Goal: Task Accomplishment & Management: Complete application form

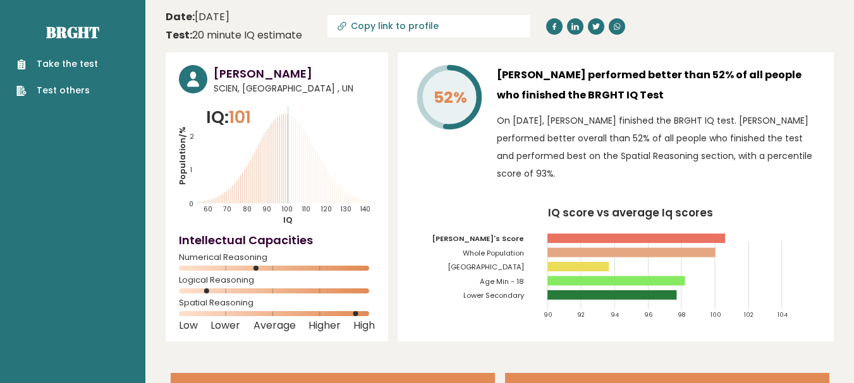
click at [59, 65] on link "Take the test" at bounding box center [57, 63] width 82 height 13
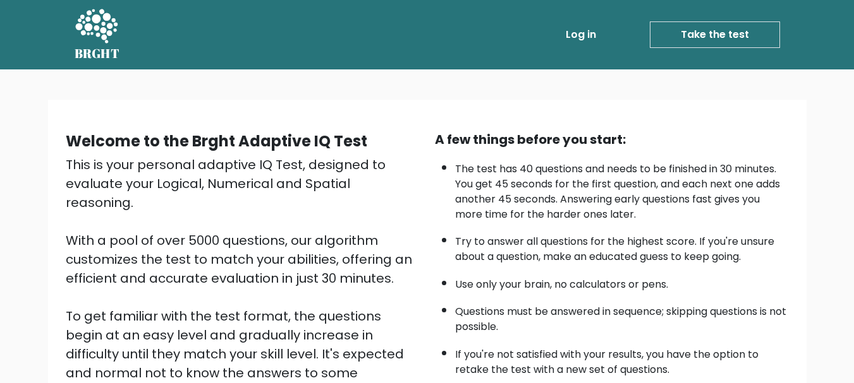
click at [708, 27] on link "Take the test" at bounding box center [714, 34] width 130 height 27
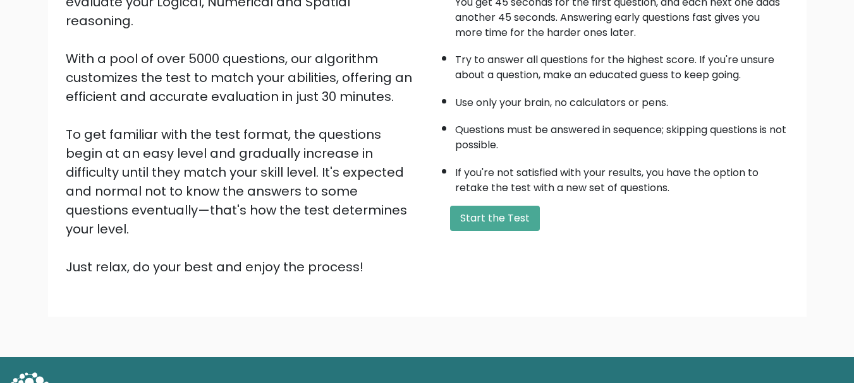
scroll to position [185, 0]
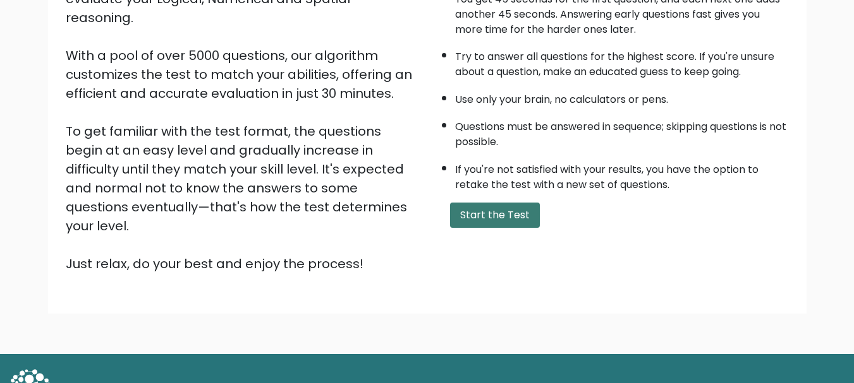
click at [468, 210] on button "Start the Test" at bounding box center [495, 215] width 90 height 25
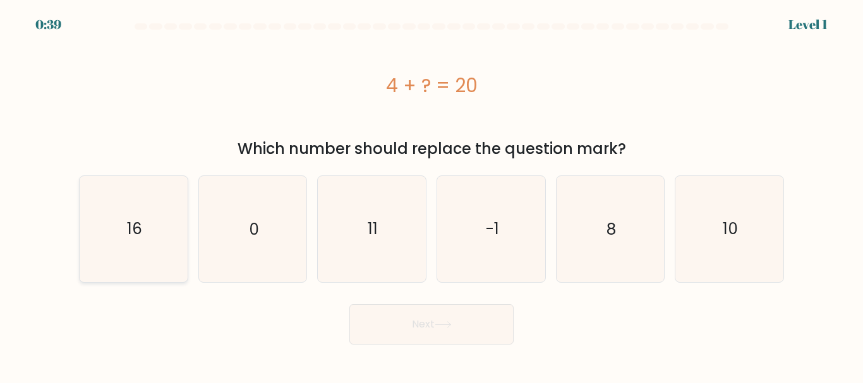
click at [160, 241] on icon "16" at bounding box center [134, 229] width 106 height 106
click at [432, 195] on input "a. 16" at bounding box center [432, 193] width 1 height 3
radio input "true"
click at [425, 327] on button "Next" at bounding box center [431, 325] width 164 height 40
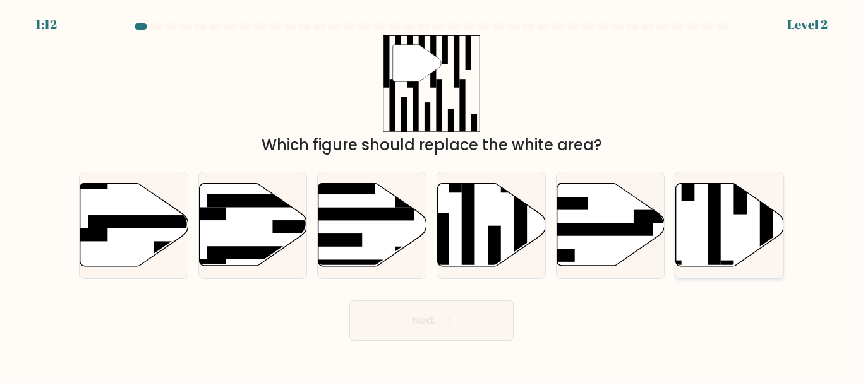
click at [708, 205] on rect at bounding box center [714, 221] width 13 height 118
click at [432, 195] on input "f." at bounding box center [432, 193] width 1 height 3
radio input "true"
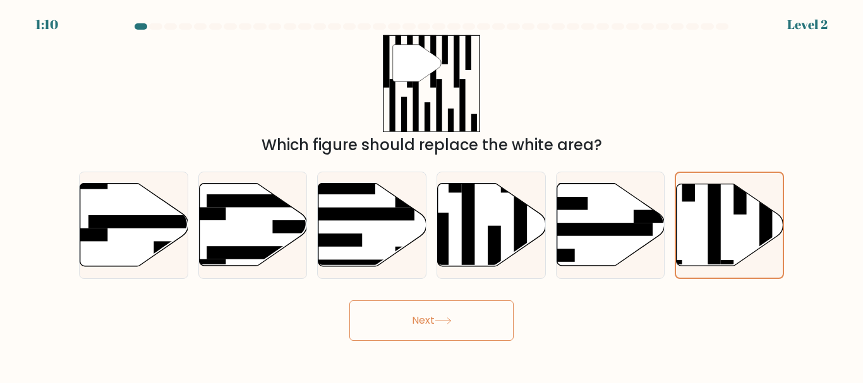
click at [408, 317] on button "Next" at bounding box center [431, 321] width 164 height 40
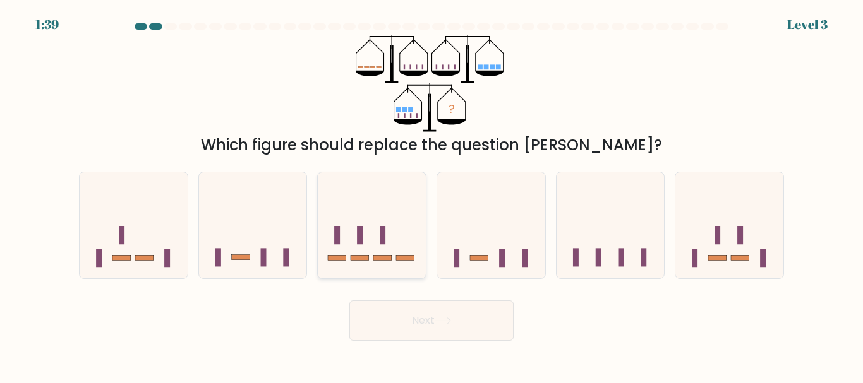
click at [390, 229] on icon at bounding box center [372, 225] width 108 height 89
click at [432, 195] on input "c." at bounding box center [432, 193] width 1 height 3
radio input "true"
click at [454, 337] on button "Next" at bounding box center [431, 321] width 164 height 40
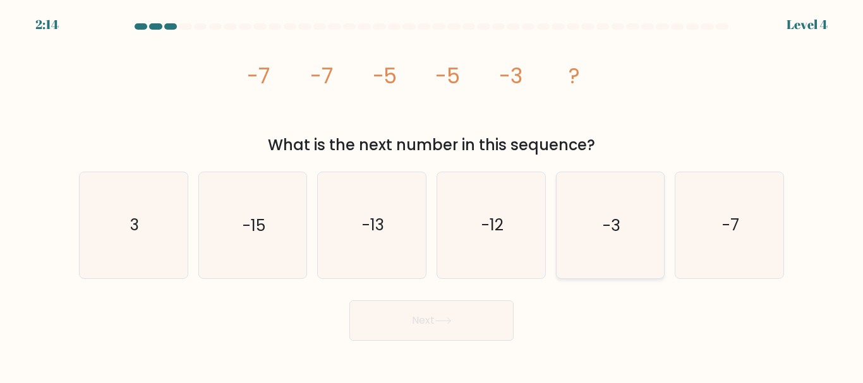
click at [608, 222] on text "-3" at bounding box center [611, 226] width 17 height 22
click at [432, 195] on input "e. -3" at bounding box center [432, 193] width 1 height 3
radio input "true"
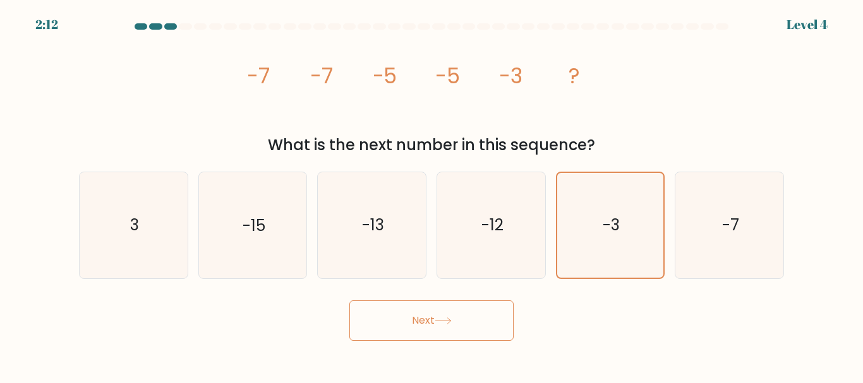
click at [476, 310] on button "Next" at bounding box center [431, 321] width 164 height 40
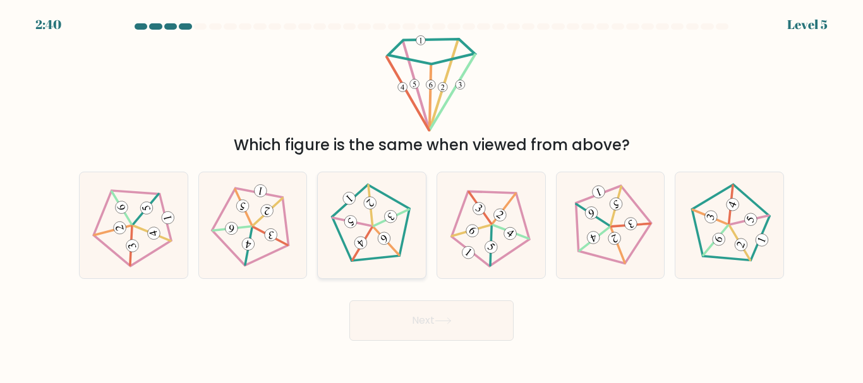
click at [372, 223] on 152 at bounding box center [370, 205] width 39 height 40
click at [432, 195] on input "c." at bounding box center [432, 193] width 1 height 3
radio input "true"
click at [433, 324] on button "Next" at bounding box center [431, 321] width 164 height 40
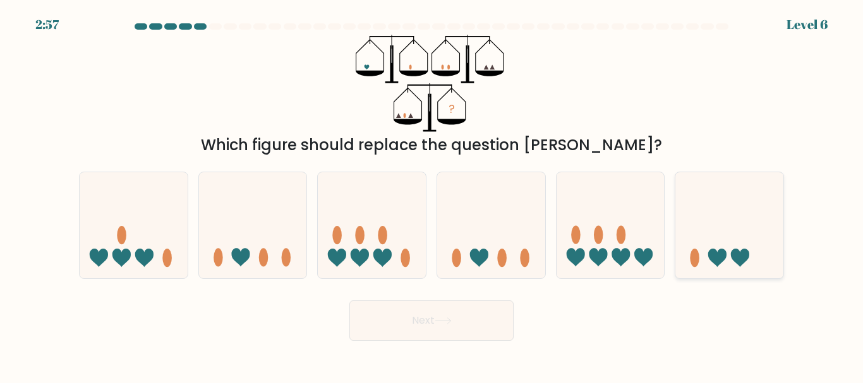
click at [732, 251] on icon at bounding box center [729, 225] width 108 height 89
click at [432, 195] on input "f." at bounding box center [432, 193] width 1 height 3
radio input "true"
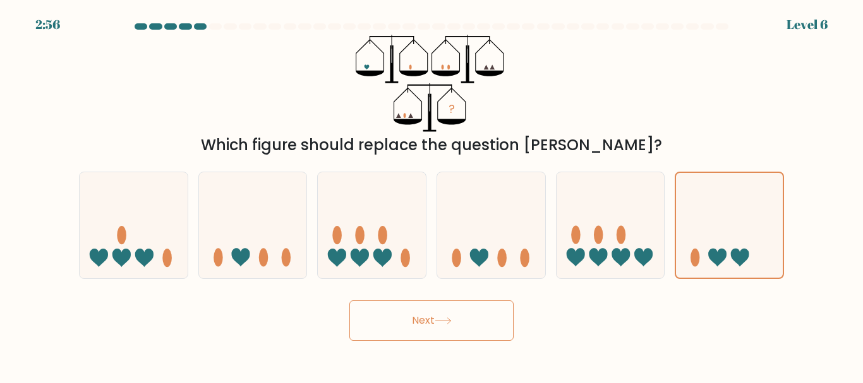
click at [417, 310] on button "Next" at bounding box center [431, 321] width 164 height 40
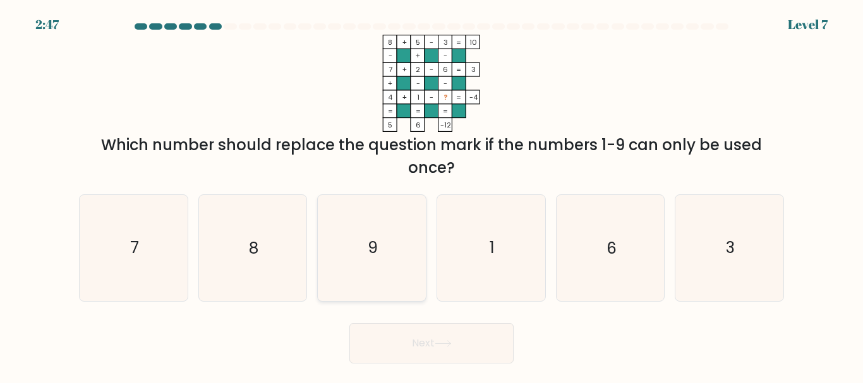
click at [359, 257] on icon "9" at bounding box center [372, 248] width 106 height 106
click at [432, 195] on input "c. 9" at bounding box center [432, 193] width 1 height 3
radio input "true"
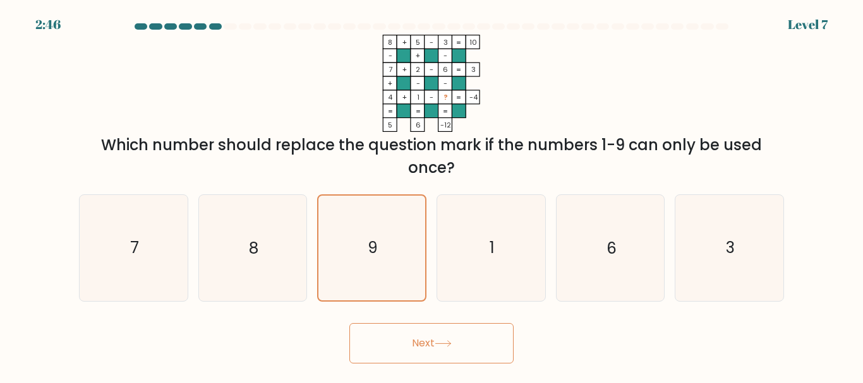
click at [409, 356] on button "Next" at bounding box center [431, 343] width 164 height 40
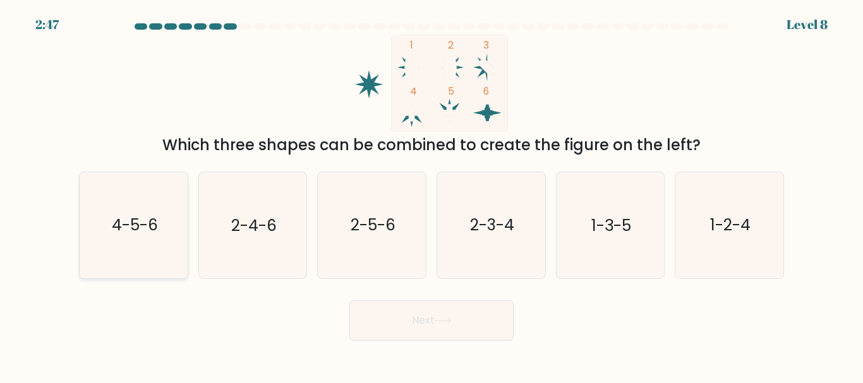
click at [112, 221] on text "4-5-6" at bounding box center [134, 226] width 46 height 22
click at [432, 195] on input "a. 4-5-6" at bounding box center [432, 193] width 1 height 3
radio input "true"
click at [430, 326] on button "Next" at bounding box center [431, 321] width 164 height 40
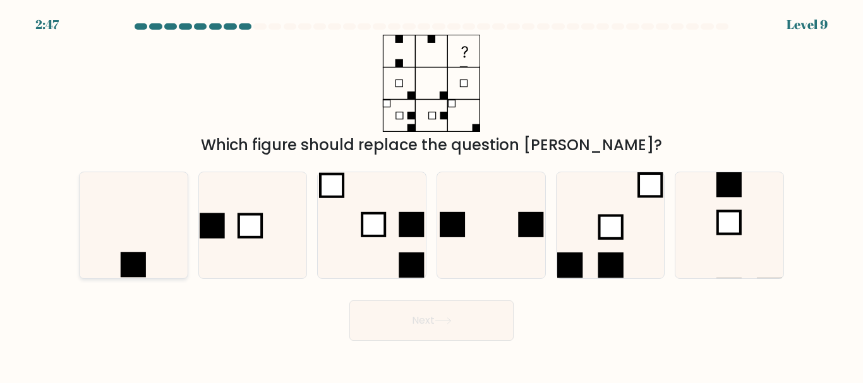
click at [133, 233] on icon at bounding box center [134, 225] width 106 height 106
click at [432, 195] on input "a." at bounding box center [432, 193] width 1 height 3
radio input "true"
click at [438, 319] on icon at bounding box center [443, 321] width 17 height 7
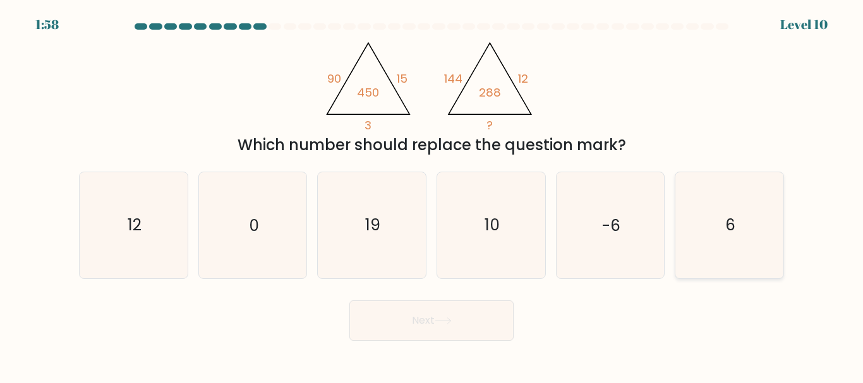
click at [744, 260] on icon "6" at bounding box center [730, 225] width 106 height 106
click at [432, 195] on input "f. 6" at bounding box center [432, 193] width 1 height 3
radio input "true"
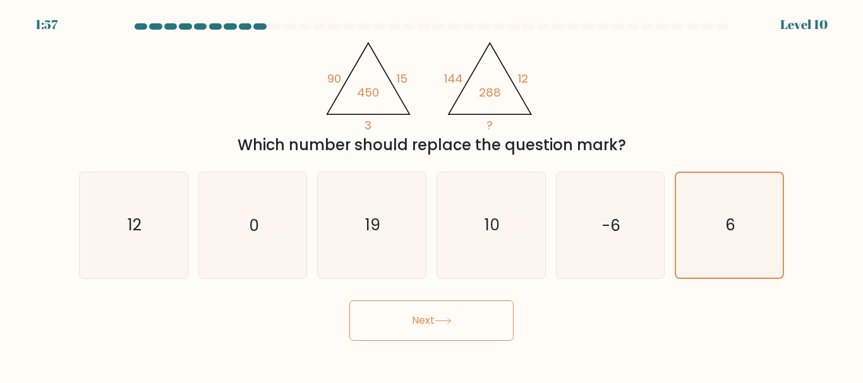
click at [401, 323] on button "Next" at bounding box center [431, 321] width 164 height 40
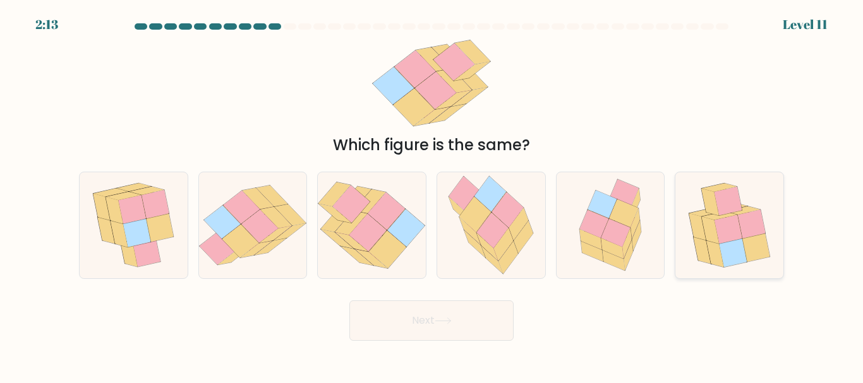
click at [708, 237] on icon at bounding box center [710, 230] width 17 height 27
click at [432, 195] on input "f." at bounding box center [432, 193] width 1 height 3
radio input "true"
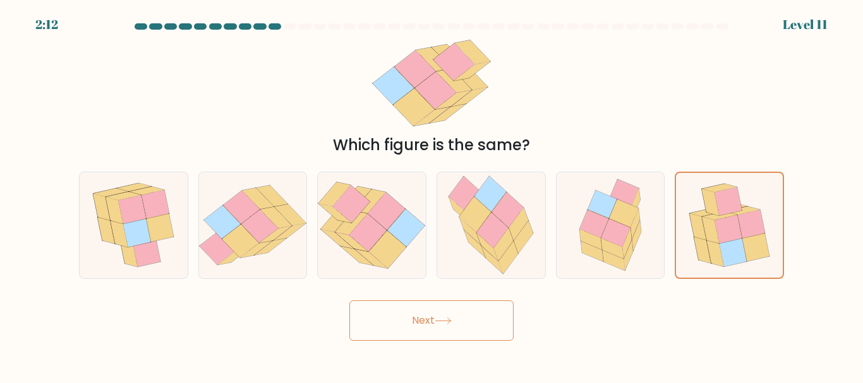
click at [449, 325] on button "Next" at bounding box center [431, 321] width 164 height 40
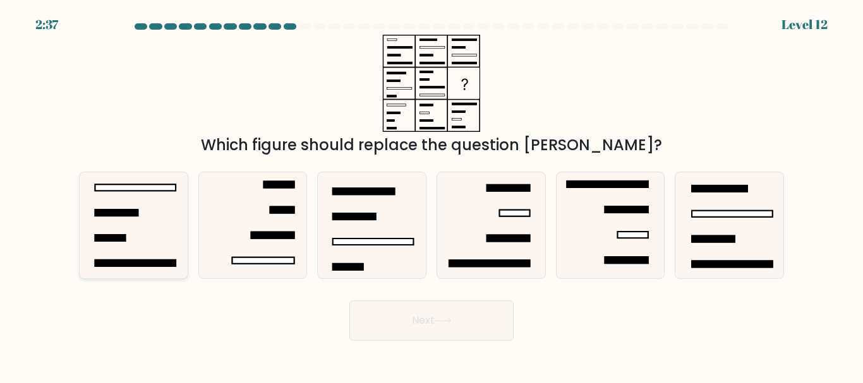
click at [173, 203] on icon at bounding box center [134, 225] width 106 height 106
click at [432, 195] on input "a." at bounding box center [432, 193] width 1 height 3
radio input "true"
click at [397, 308] on button "Next" at bounding box center [431, 321] width 164 height 40
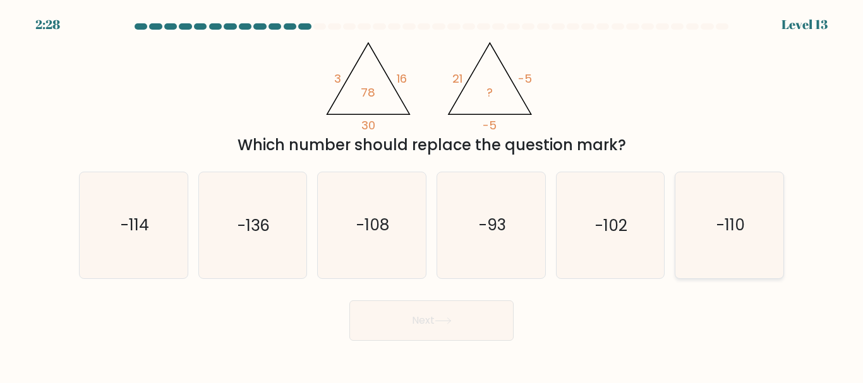
click at [735, 260] on icon "-110" at bounding box center [730, 225] width 106 height 106
click at [432, 195] on input "f. -110" at bounding box center [432, 193] width 1 height 3
radio input "true"
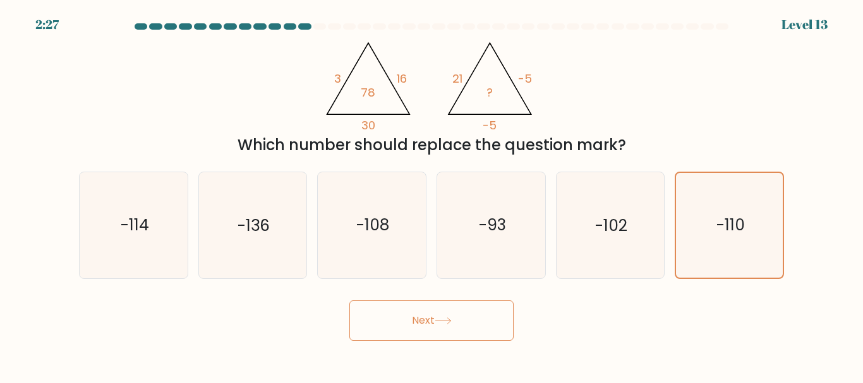
click at [406, 318] on button "Next" at bounding box center [431, 321] width 164 height 40
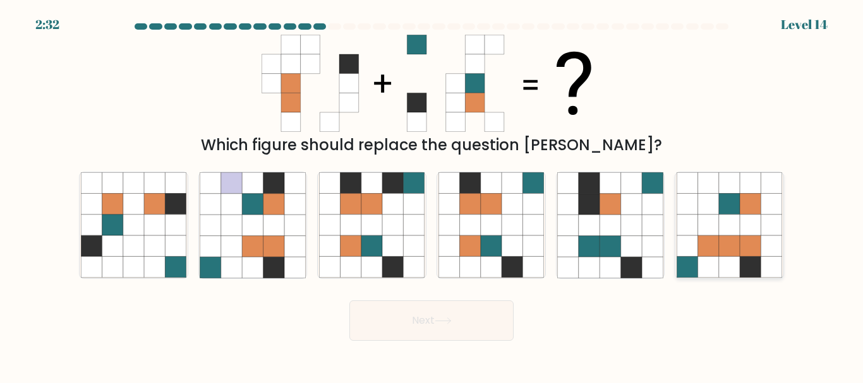
click at [705, 229] on icon at bounding box center [708, 225] width 21 height 21
click at [432, 195] on input "f." at bounding box center [432, 193] width 1 height 3
radio input "true"
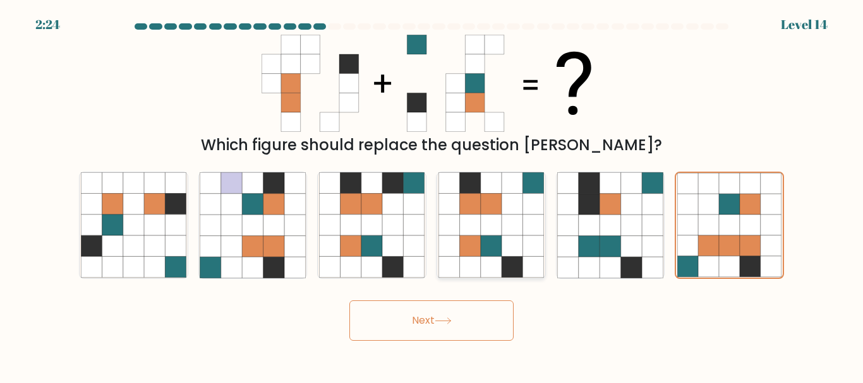
click at [497, 184] on icon at bounding box center [491, 183] width 21 height 21
click at [432, 192] on input "d." at bounding box center [432, 193] width 1 height 3
radio input "true"
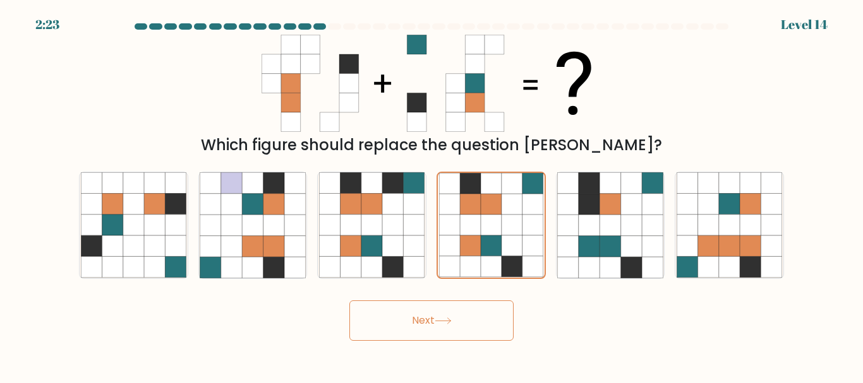
click at [427, 322] on button "Next" at bounding box center [431, 321] width 164 height 40
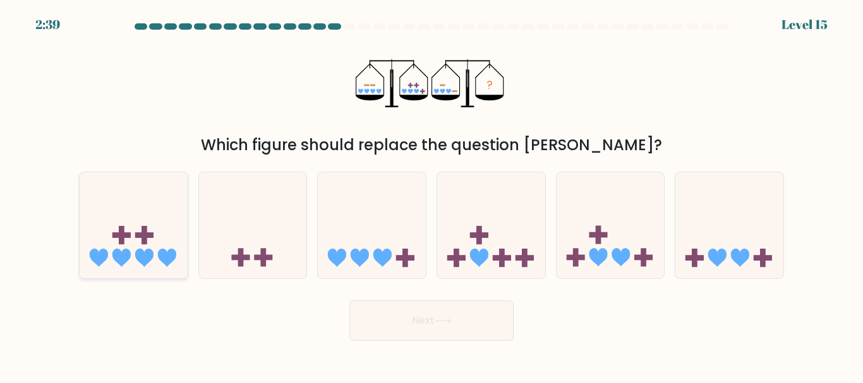
click at [166, 204] on icon at bounding box center [134, 225] width 108 height 89
click at [432, 195] on input "a." at bounding box center [432, 193] width 1 height 3
radio input "true"
click at [435, 309] on button "Next" at bounding box center [431, 321] width 164 height 40
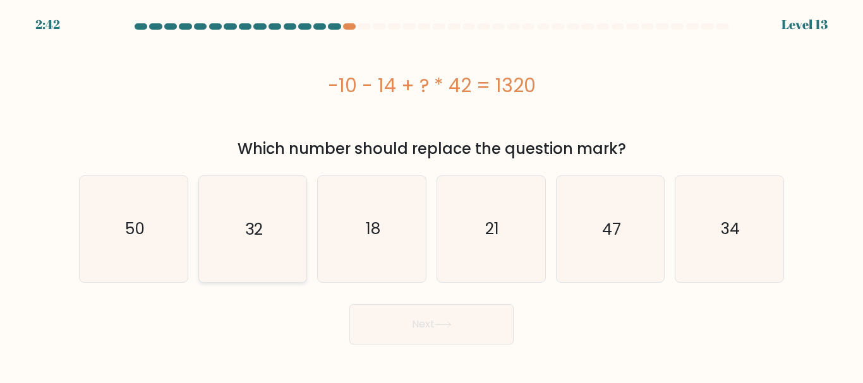
click at [251, 236] on text "32" at bounding box center [254, 229] width 18 height 22
click at [432, 195] on input "b. 32" at bounding box center [432, 193] width 1 height 3
radio input "true"
click at [459, 322] on button "Next" at bounding box center [431, 325] width 164 height 40
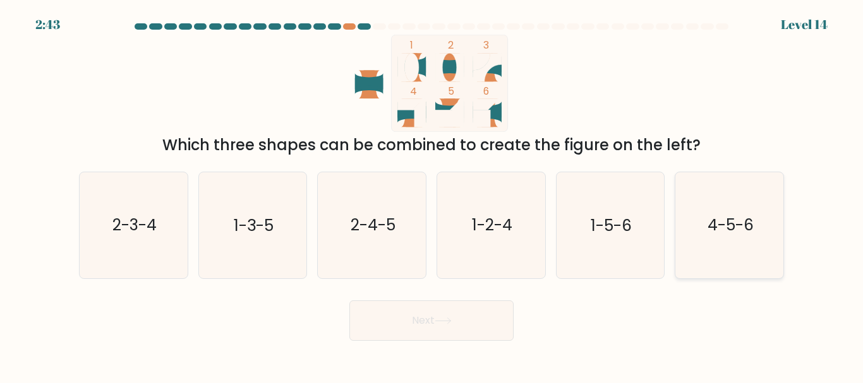
click at [740, 214] on icon "4-5-6" at bounding box center [730, 225] width 106 height 106
click at [432, 195] on input "f. 4-5-6" at bounding box center [432, 193] width 1 height 3
radio input "true"
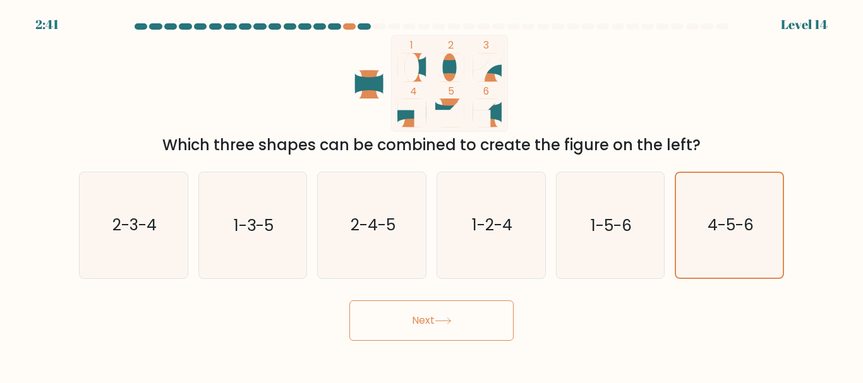
click at [474, 313] on button "Next" at bounding box center [431, 321] width 164 height 40
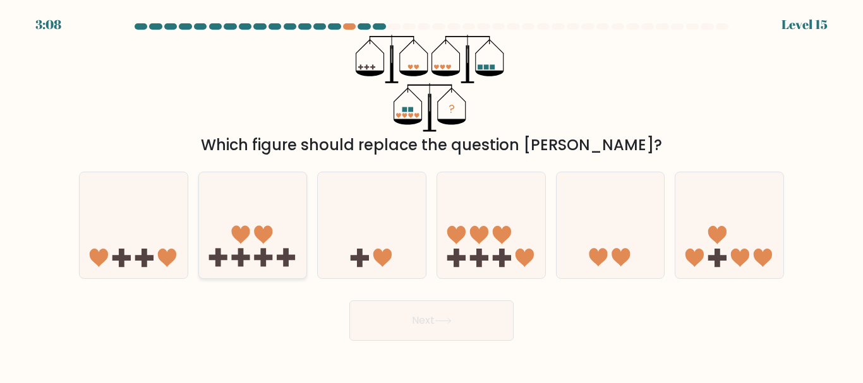
click at [269, 227] on icon at bounding box center [263, 235] width 18 height 18
click at [432, 195] on input "b." at bounding box center [432, 193] width 1 height 3
radio input "true"
click at [420, 314] on button "Next" at bounding box center [431, 321] width 164 height 40
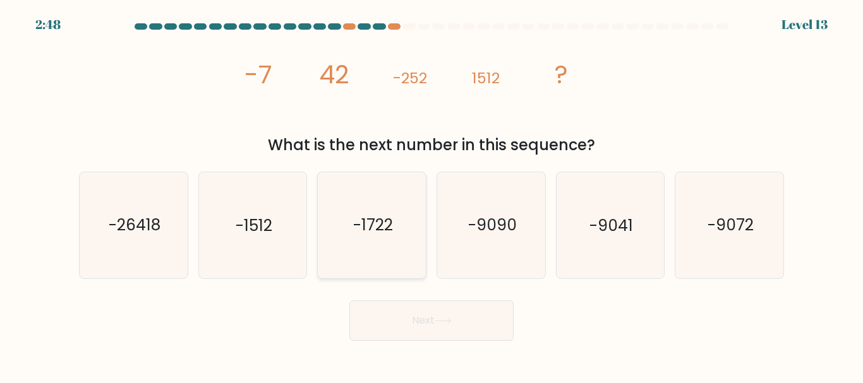
click at [401, 238] on icon "-1722" at bounding box center [372, 225] width 106 height 106
click at [432, 195] on input "c. -1722" at bounding box center [432, 193] width 1 height 3
radio input "true"
click at [441, 329] on button "Next" at bounding box center [431, 321] width 164 height 40
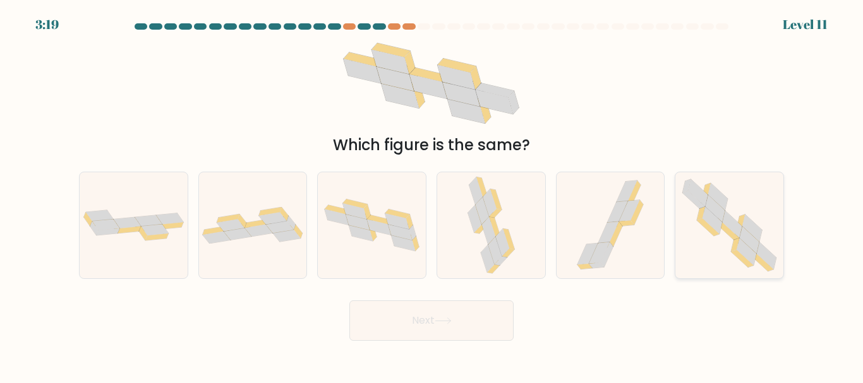
click at [714, 196] on icon at bounding box center [718, 197] width 20 height 27
click at [432, 195] on input "f." at bounding box center [432, 193] width 1 height 3
radio input "true"
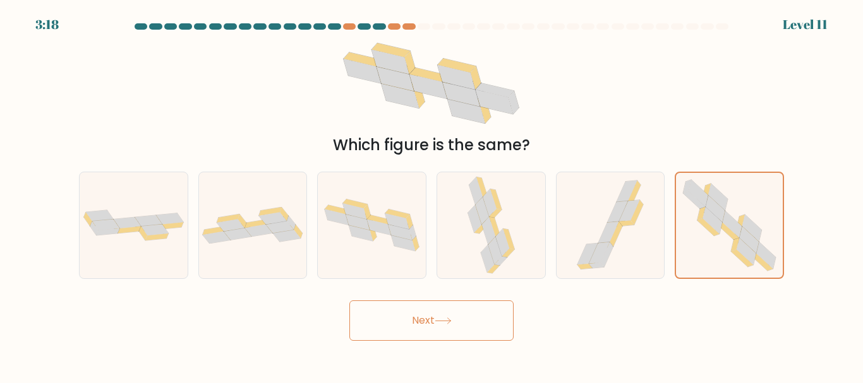
click at [409, 339] on button "Next" at bounding box center [431, 321] width 164 height 40
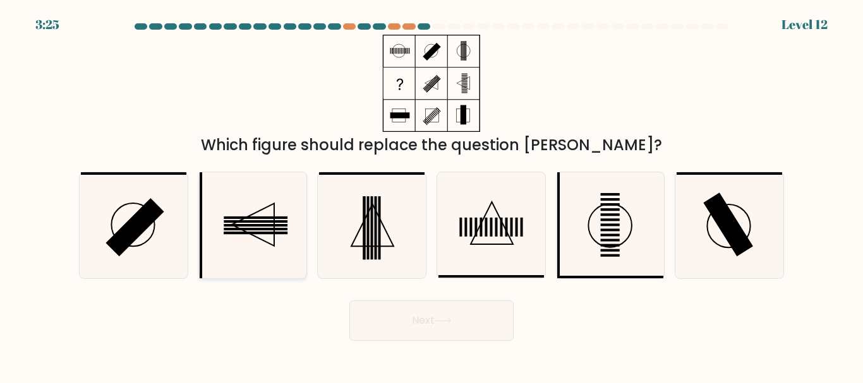
click at [284, 210] on icon at bounding box center [253, 225] width 106 height 106
click at [432, 195] on input "b." at bounding box center [432, 193] width 1 height 3
radio input "true"
click at [415, 325] on button "Next" at bounding box center [431, 321] width 164 height 40
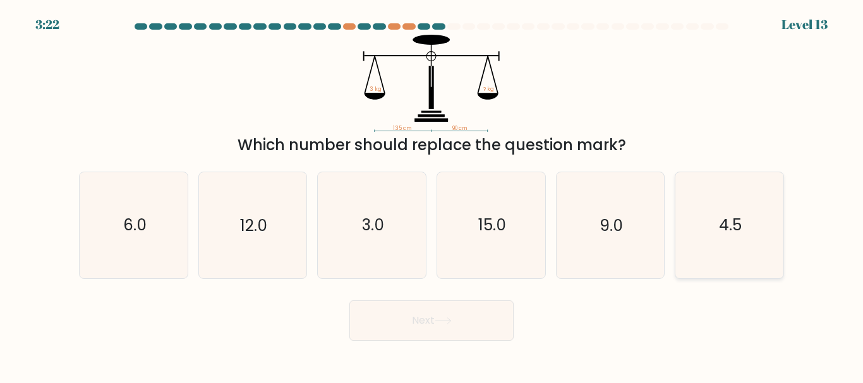
click at [750, 201] on icon "4.5" at bounding box center [730, 225] width 106 height 106
click at [432, 195] on input "f. 4.5" at bounding box center [432, 193] width 1 height 3
radio input "true"
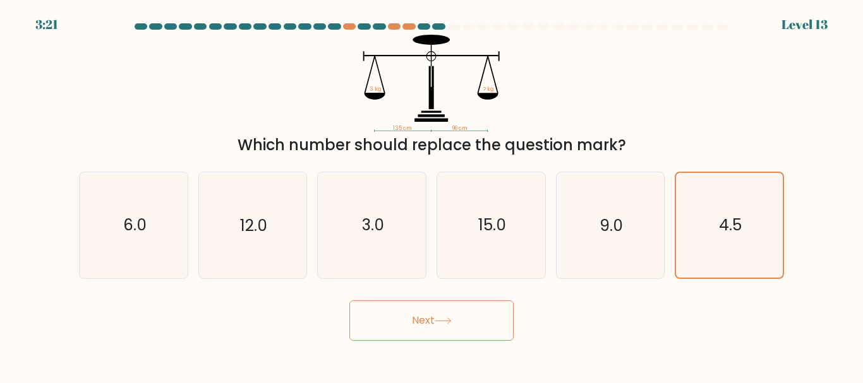
click at [468, 335] on button "Next" at bounding box center [431, 321] width 164 height 40
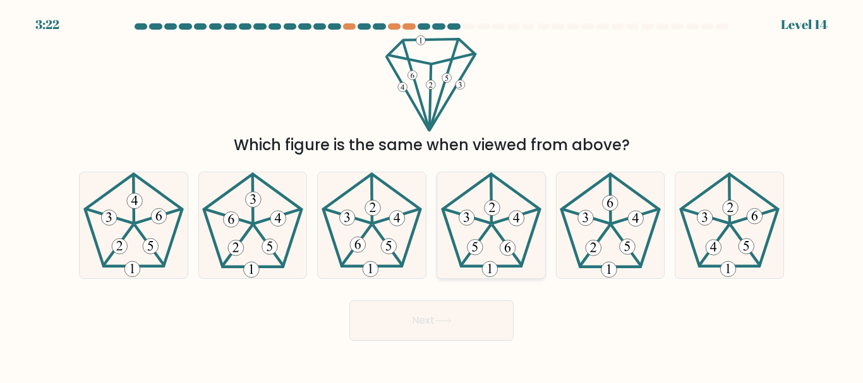
click at [485, 199] on icon at bounding box center [491, 225] width 106 height 106
click at [432, 195] on input "d." at bounding box center [432, 193] width 1 height 3
radio input "true"
click at [466, 330] on button "Next" at bounding box center [431, 321] width 164 height 40
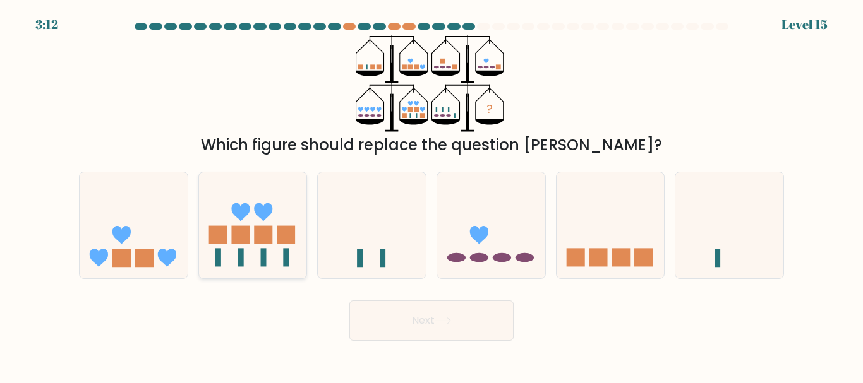
click at [253, 241] on icon at bounding box center [253, 225] width 108 height 89
click at [432, 195] on input "b." at bounding box center [432, 193] width 1 height 3
radio input "true"
click at [411, 308] on button "Next" at bounding box center [431, 321] width 164 height 40
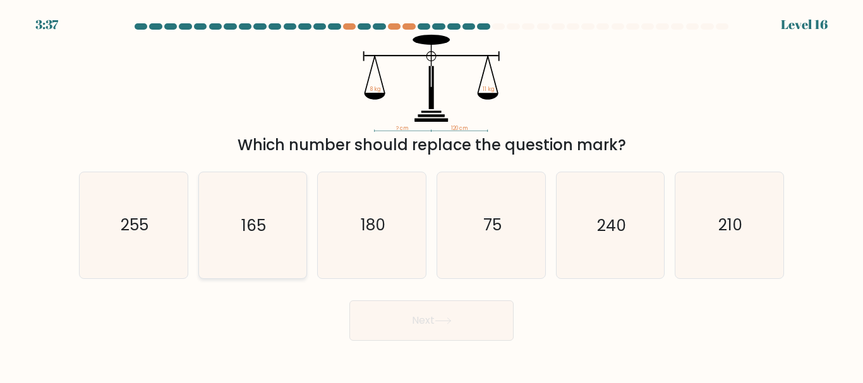
click at [226, 218] on icon "165" at bounding box center [253, 225] width 106 height 106
click at [432, 195] on input "b. 165" at bounding box center [432, 193] width 1 height 3
radio input "true"
click at [461, 306] on button "Next" at bounding box center [431, 321] width 164 height 40
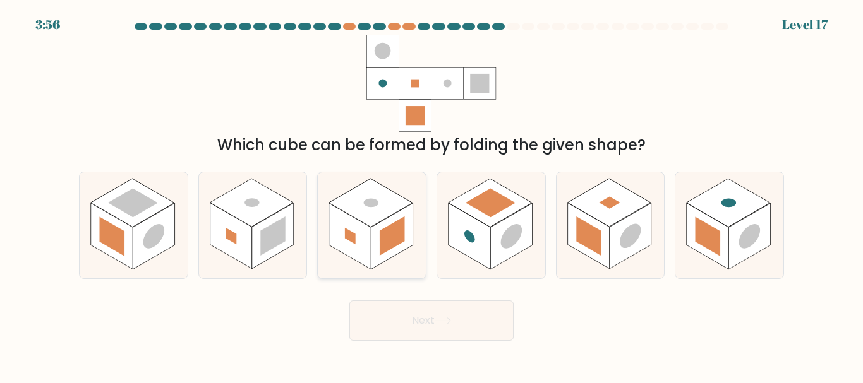
click at [357, 199] on rect at bounding box center [370, 203] width 83 height 48
click at [432, 195] on input "c." at bounding box center [432, 193] width 1 height 3
radio input "true"
click at [408, 327] on button "Next" at bounding box center [431, 321] width 164 height 40
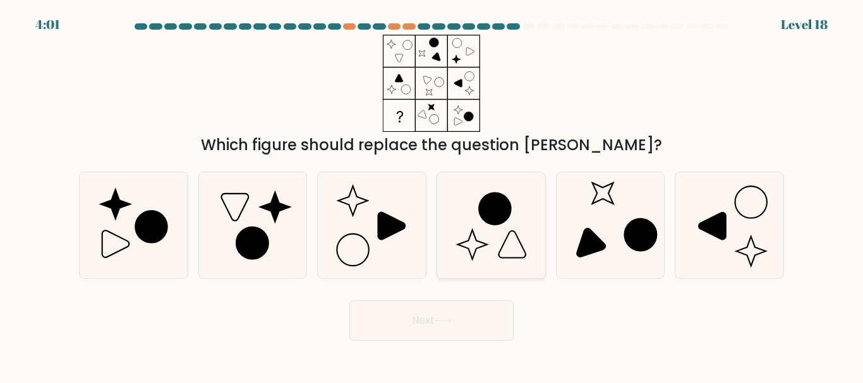
click at [483, 235] on icon at bounding box center [491, 225] width 106 height 106
click at [432, 195] on input "d." at bounding box center [432, 193] width 1 height 3
radio input "true"
click at [441, 314] on button "Next" at bounding box center [431, 321] width 164 height 40
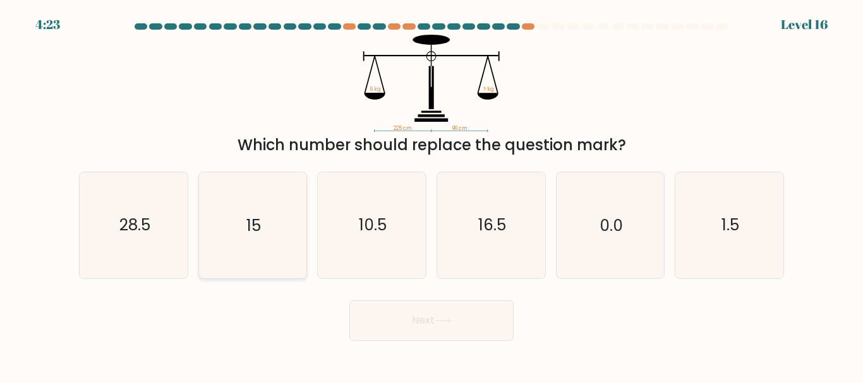
click at [274, 223] on icon "15" at bounding box center [253, 225] width 106 height 106
click at [432, 195] on input "b. 15" at bounding box center [432, 193] width 1 height 3
radio input "true"
click at [438, 320] on icon at bounding box center [443, 321] width 17 height 7
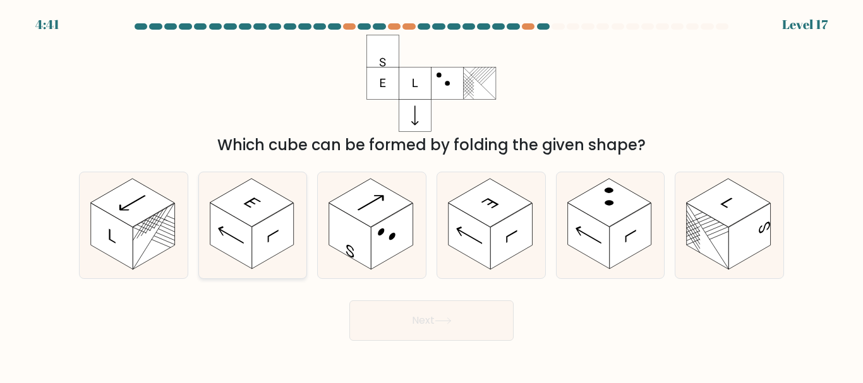
click at [267, 243] on rect at bounding box center [273, 236] width 42 height 66
click at [432, 195] on input "b." at bounding box center [432, 193] width 1 height 3
radio input "true"
click at [417, 313] on button "Next" at bounding box center [431, 321] width 164 height 40
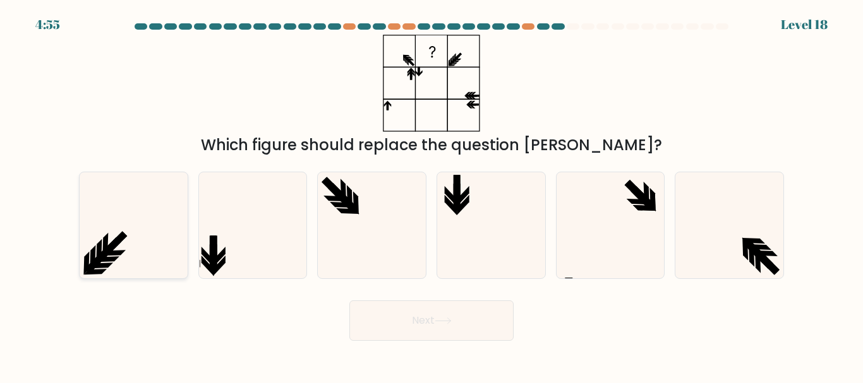
click at [173, 268] on icon at bounding box center [134, 225] width 106 height 106
click at [432, 195] on input "a." at bounding box center [432, 193] width 1 height 3
radio input "true"
click at [425, 315] on button "Next" at bounding box center [431, 321] width 164 height 40
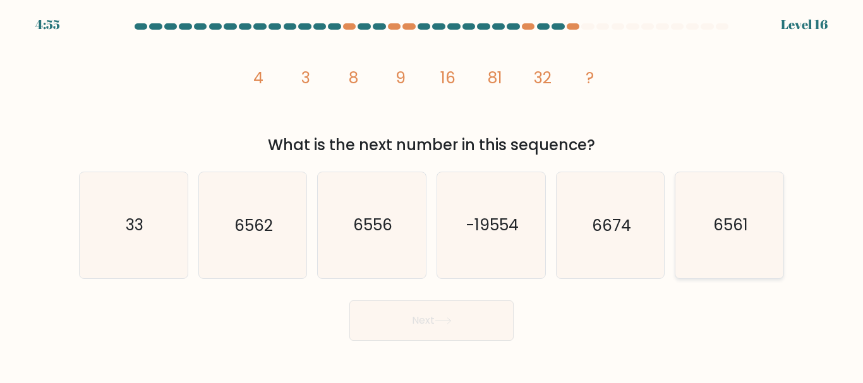
click at [729, 234] on text "6561" at bounding box center [730, 226] width 35 height 22
click at [432, 195] on input "f. 6561" at bounding box center [432, 193] width 1 height 3
radio input "true"
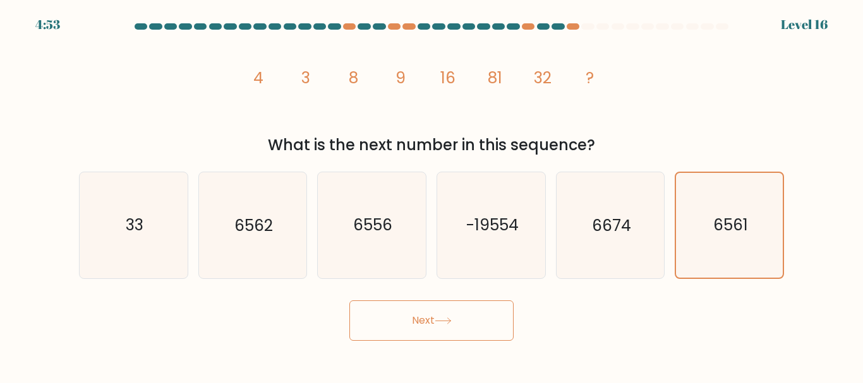
click at [429, 317] on button "Next" at bounding box center [431, 321] width 164 height 40
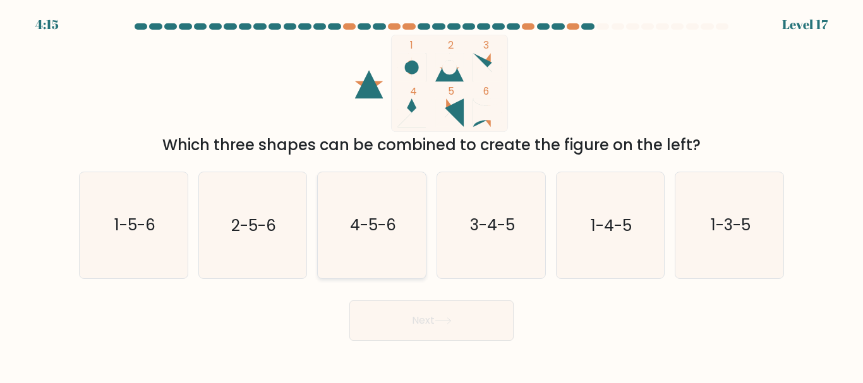
click at [409, 244] on icon "4-5-6" at bounding box center [372, 225] width 106 height 106
click at [432, 195] on input "c. 4-5-6" at bounding box center [432, 193] width 1 height 3
radio input "true"
click at [421, 335] on button "Next" at bounding box center [431, 321] width 164 height 40
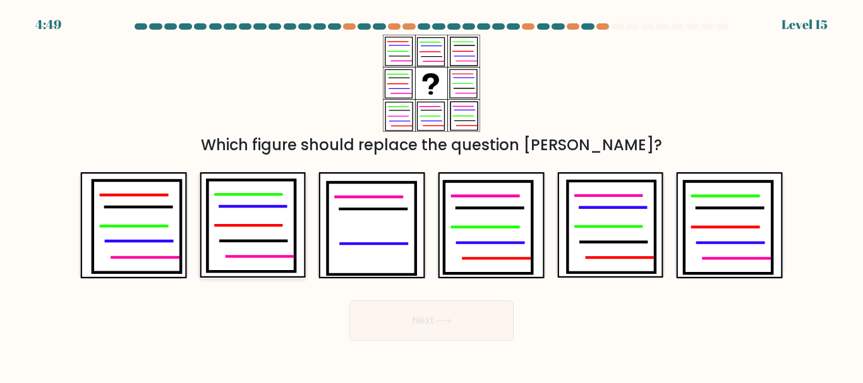
click at [257, 219] on icon at bounding box center [251, 227] width 88 height 92
click at [432, 195] on input "b." at bounding box center [432, 193] width 1 height 3
radio input "true"
click at [437, 306] on button "Next" at bounding box center [431, 321] width 164 height 40
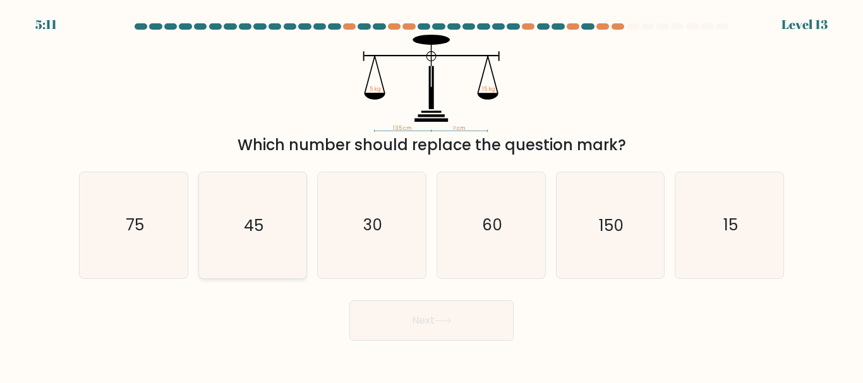
click at [246, 204] on icon "45" at bounding box center [253, 225] width 106 height 106
click at [432, 195] on input "b. 45" at bounding box center [432, 193] width 1 height 3
radio input "true"
click at [428, 323] on button "Next" at bounding box center [431, 321] width 164 height 40
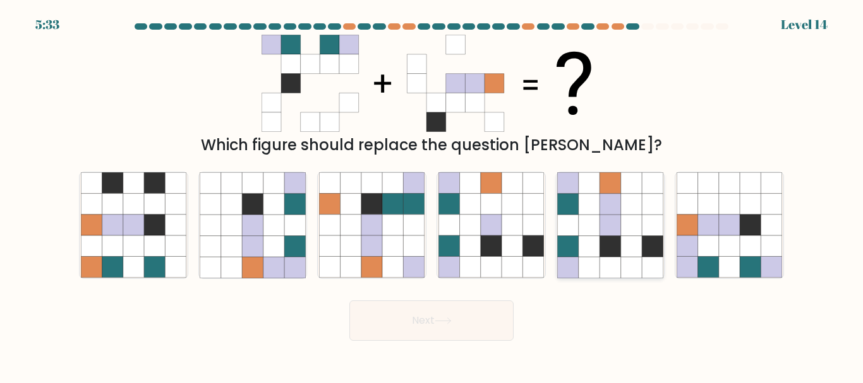
click at [602, 188] on icon at bounding box center [610, 183] width 21 height 21
click at [432, 192] on input "e." at bounding box center [432, 193] width 1 height 3
radio input "true"
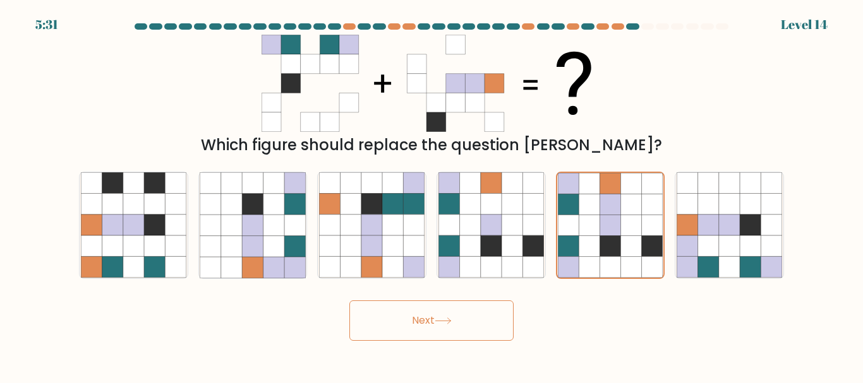
click at [421, 319] on button "Next" at bounding box center [431, 321] width 164 height 40
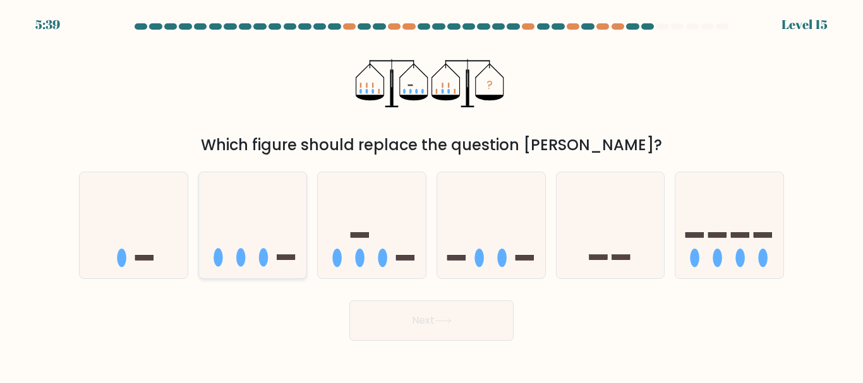
click at [227, 212] on icon at bounding box center [253, 225] width 108 height 89
click at [432, 195] on input "b." at bounding box center [432, 193] width 1 height 3
radio input "true"
click at [424, 318] on button "Next" at bounding box center [431, 321] width 164 height 40
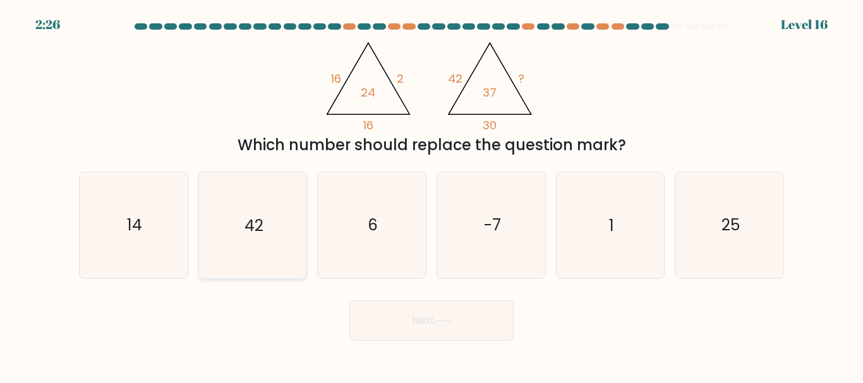
click at [279, 230] on icon "42" at bounding box center [253, 225] width 106 height 106
click at [432, 195] on input "b. 42" at bounding box center [432, 193] width 1 height 3
radio input "true"
click at [426, 324] on button "Next" at bounding box center [431, 321] width 164 height 40
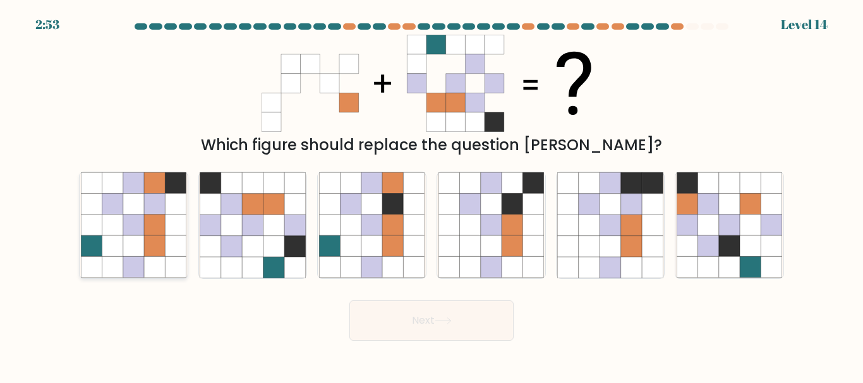
click at [157, 207] on icon at bounding box center [154, 204] width 21 height 21
click at [432, 195] on input "a." at bounding box center [432, 193] width 1 height 3
radio input "true"
click at [386, 341] on button "Next" at bounding box center [431, 321] width 164 height 40
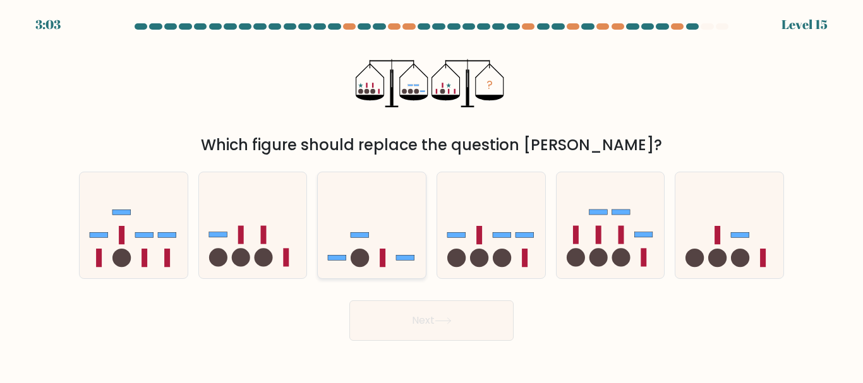
click at [392, 223] on icon at bounding box center [372, 225] width 108 height 89
click at [432, 195] on input "c." at bounding box center [432, 193] width 1 height 3
radio input "true"
click at [119, 254] on circle at bounding box center [121, 258] width 18 height 18
click at [432, 195] on input "a." at bounding box center [432, 193] width 1 height 3
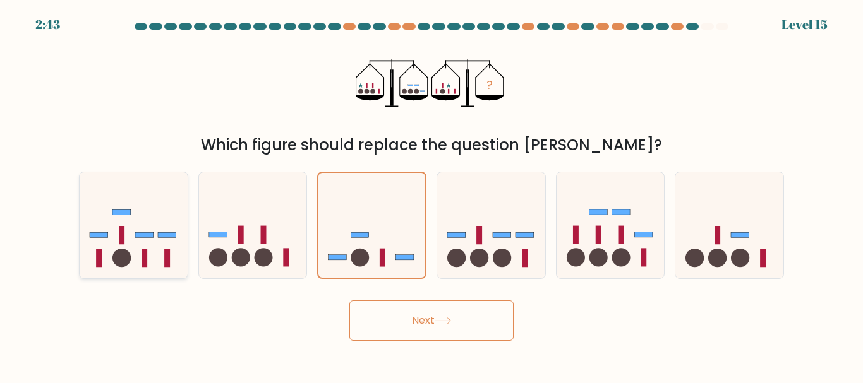
radio input "true"
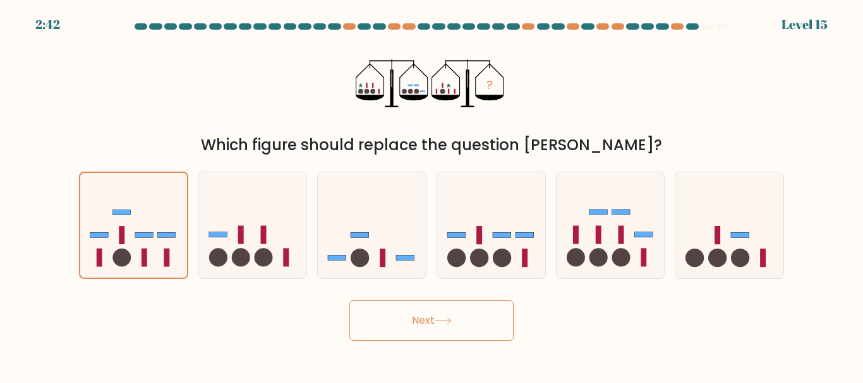
click at [488, 313] on button "Next" at bounding box center [431, 321] width 164 height 40
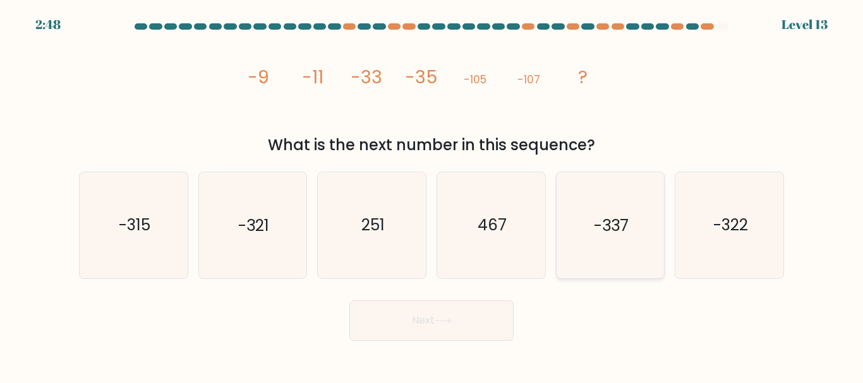
click at [646, 234] on icon "-337" at bounding box center [610, 225] width 106 height 106
click at [432, 195] on input "e. -337" at bounding box center [432, 193] width 1 height 3
radio input "true"
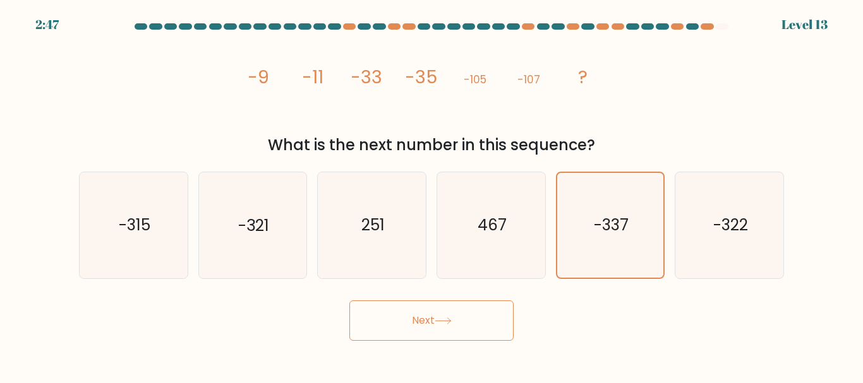
click at [427, 330] on button "Next" at bounding box center [431, 321] width 164 height 40
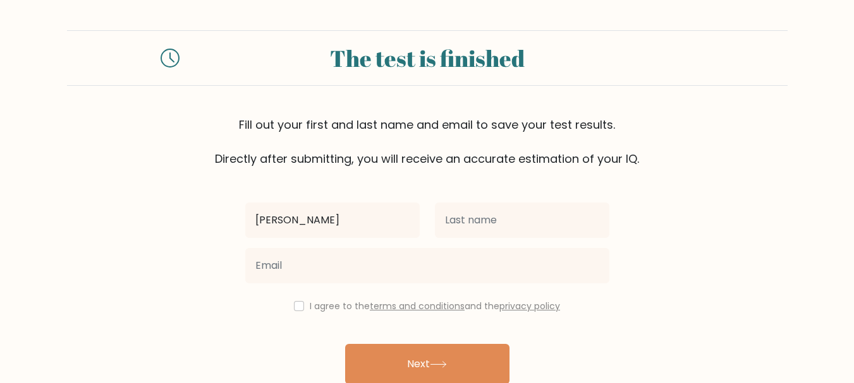
type input "shelly"
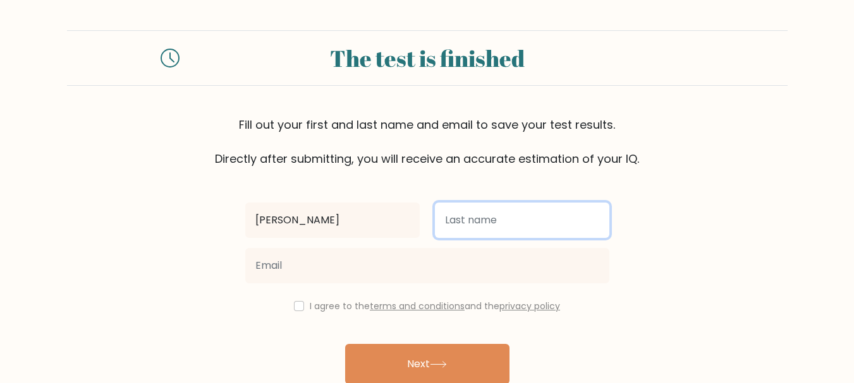
click at [478, 213] on input "text" at bounding box center [522, 220] width 174 height 35
type input "Sakeus"
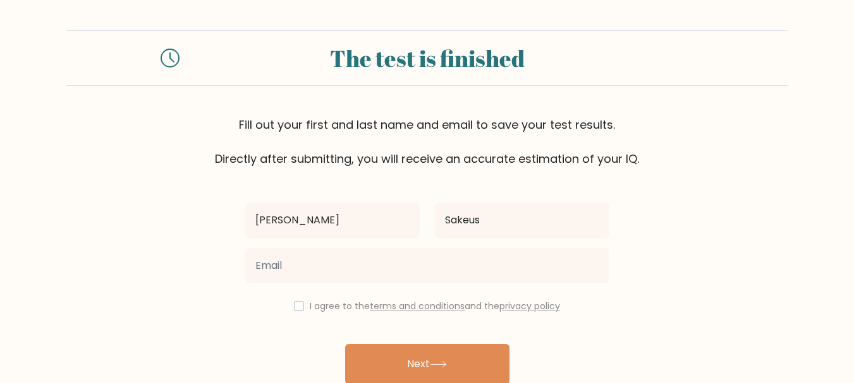
click at [290, 301] on div "I agree to the terms and conditions and the privacy policy" at bounding box center [427, 306] width 379 height 15
click at [298, 307] on input "checkbox" at bounding box center [299, 306] width 10 height 10
checkbox input "true"
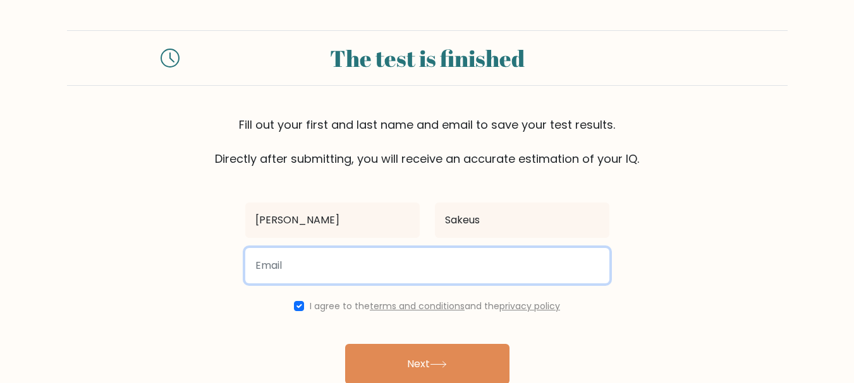
click at [320, 271] on input "email" at bounding box center [427, 265] width 364 height 35
type input "sharonsakeus23@gmail.com"
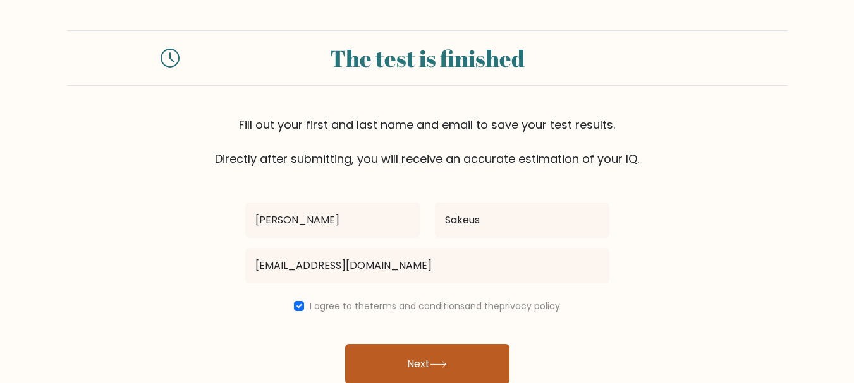
click at [414, 362] on button "Next" at bounding box center [427, 364] width 164 height 40
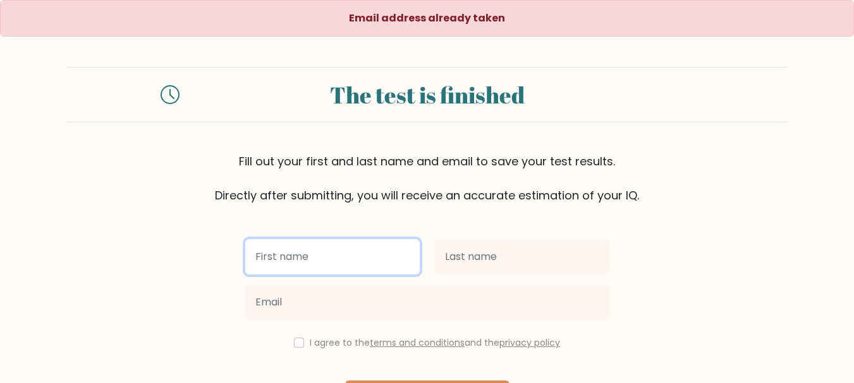
click at [362, 260] on input "text" at bounding box center [332, 256] width 174 height 35
type input "shelly"
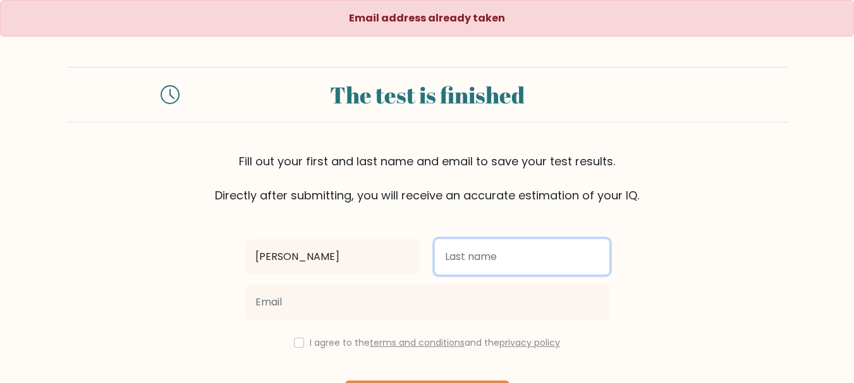
click at [469, 267] on input "text" at bounding box center [522, 256] width 174 height 35
type input "Sakeus"
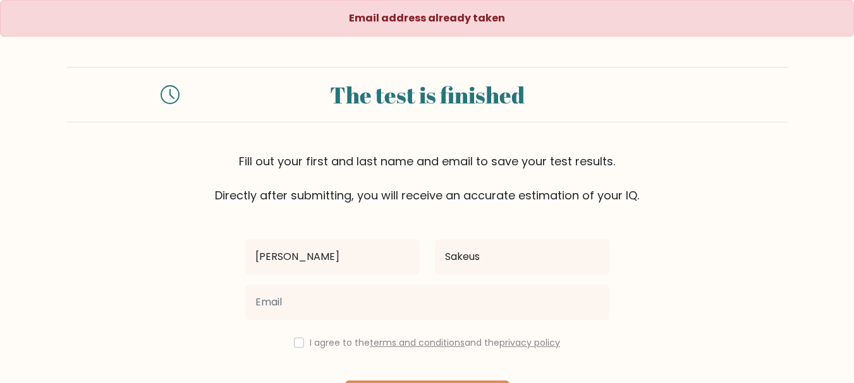
click at [421, 282] on div at bounding box center [427, 302] width 379 height 45
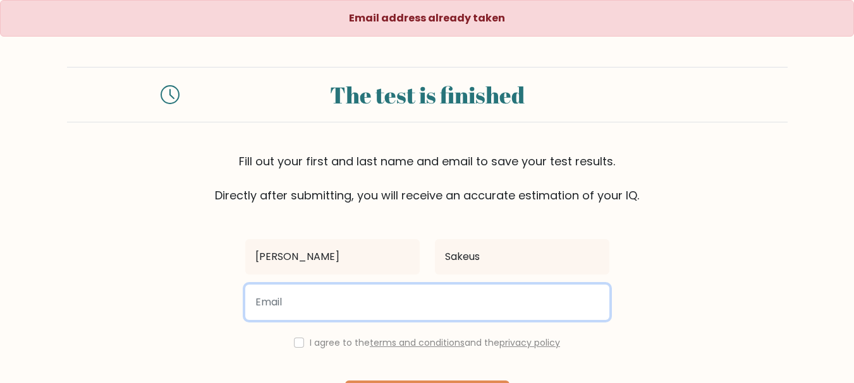
click at [389, 297] on input "email" at bounding box center [427, 302] width 364 height 35
type input "SHALONSAKEUS06@GMAIL.COM"
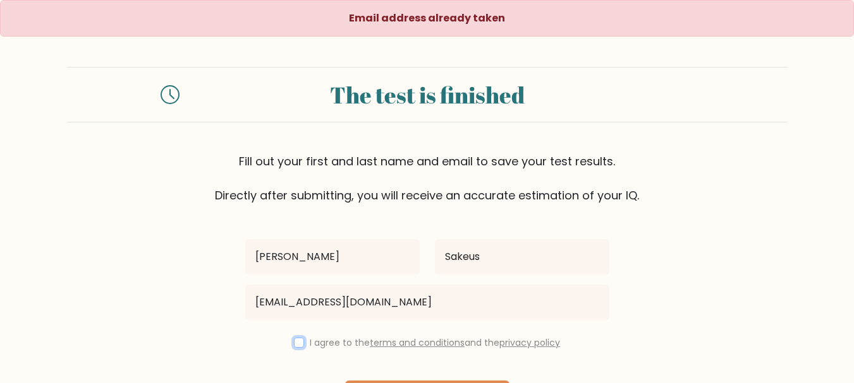
click at [297, 343] on input "checkbox" at bounding box center [299, 343] width 10 height 10
checkbox input "true"
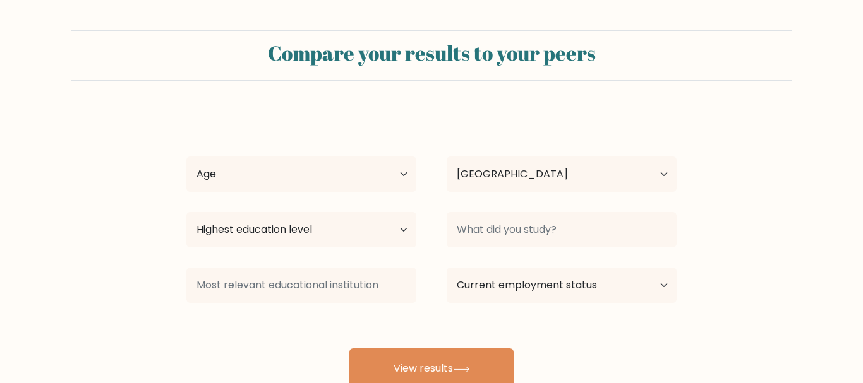
select select "NA"
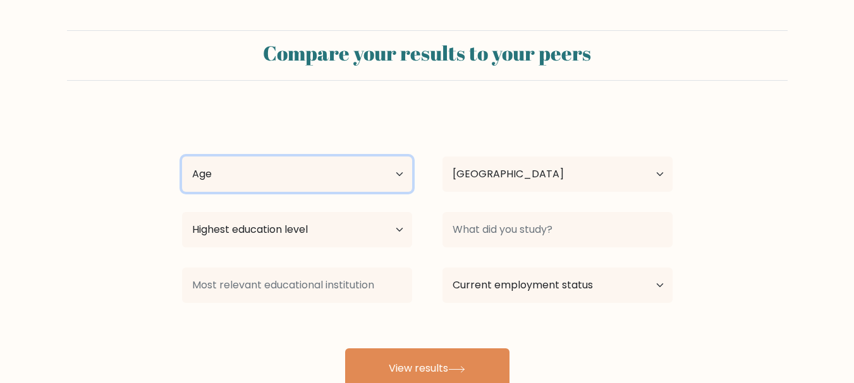
click at [348, 190] on select "Age Under 18 years old 18-24 years old 25-34 years old 35-44 years old 45-54 ye…" at bounding box center [297, 174] width 230 height 35
select select "18_24"
click at [182, 157] on select "Age Under 18 years old 18-24 years old 25-34 years old 35-44 years old 45-54 ye…" at bounding box center [297, 174] width 230 height 35
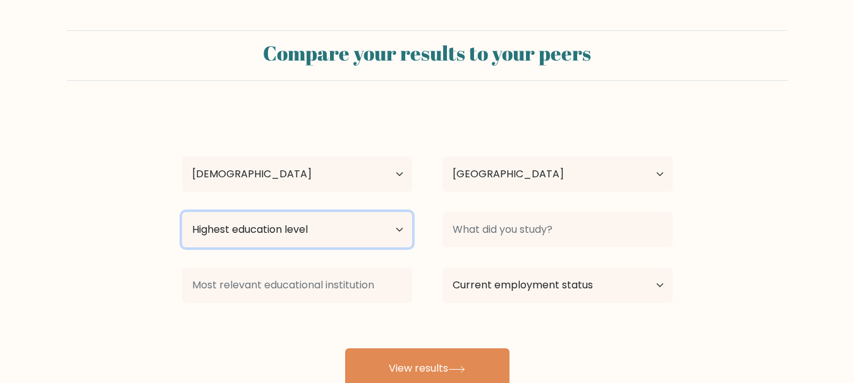
click at [298, 227] on select "Highest education level No schooling Primary Lower Secondary Upper Secondary Oc…" at bounding box center [297, 229] width 230 height 35
select select "upper_secondary"
click at [182, 212] on select "Highest education level No schooling Primary Lower Secondary Upper Secondary Oc…" at bounding box center [297, 229] width 230 height 35
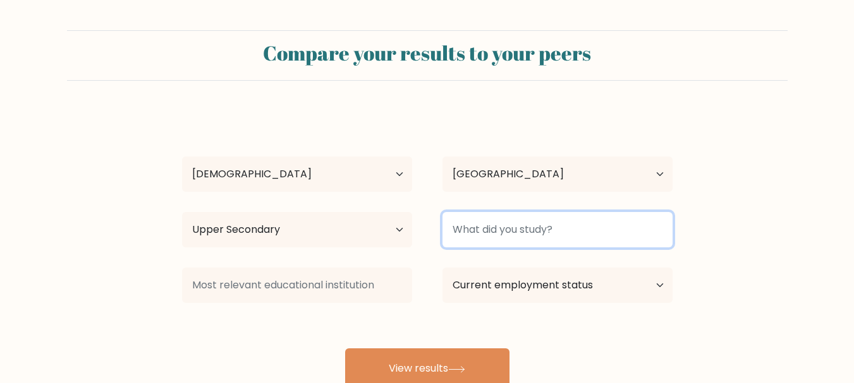
click at [540, 232] on input at bounding box center [557, 229] width 230 height 35
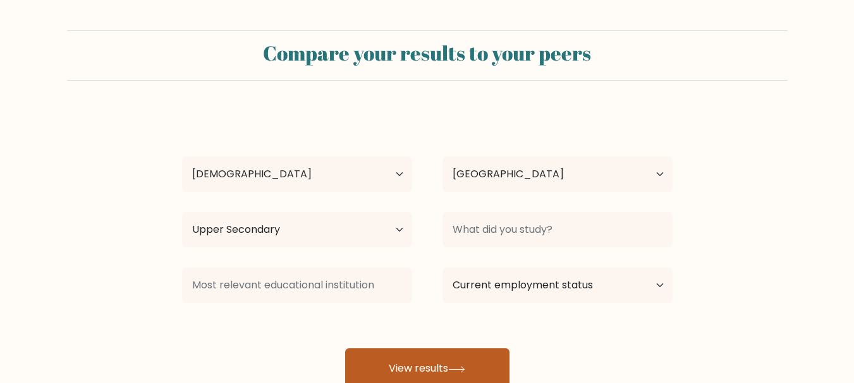
click at [435, 356] on button "View results" at bounding box center [427, 369] width 164 height 40
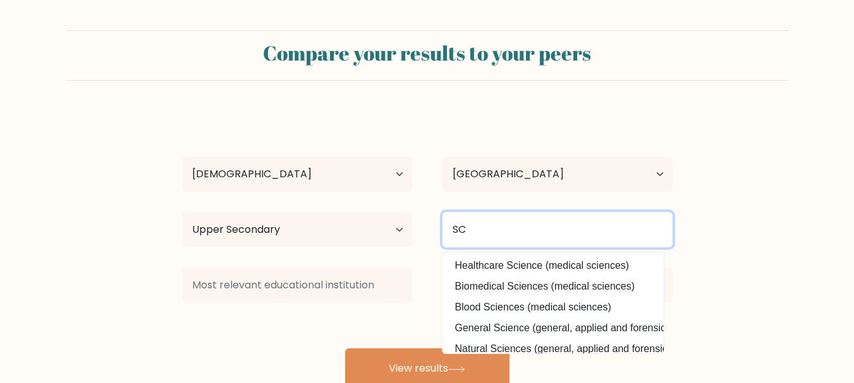
type input "S"
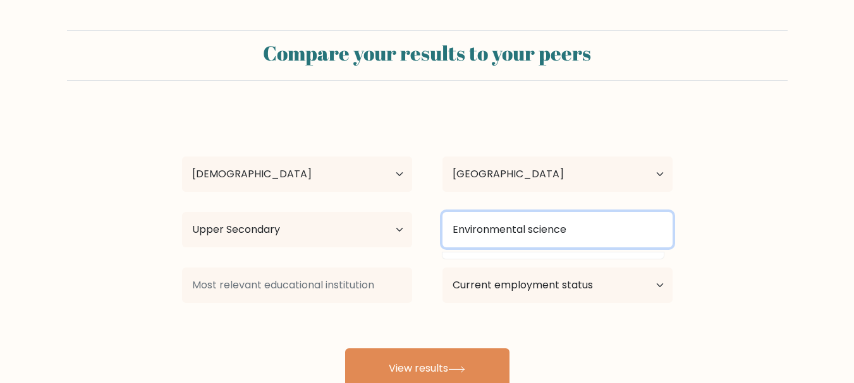
type input "Environmental science"
click at [345, 349] on button "View results" at bounding box center [427, 369] width 164 height 40
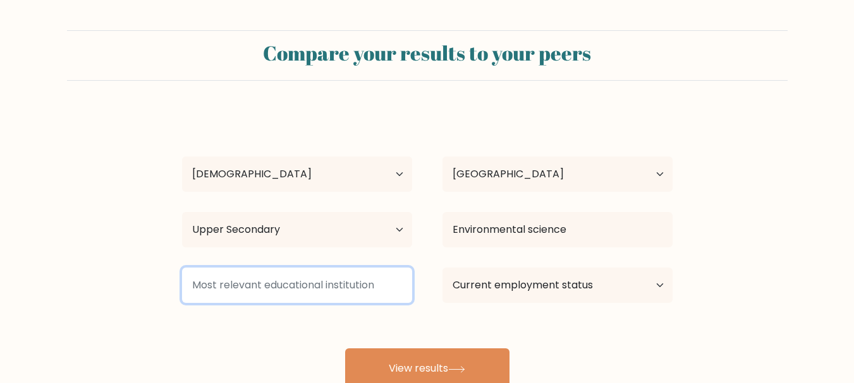
click at [343, 274] on input at bounding box center [297, 285] width 230 height 35
type input "University of Namibia"
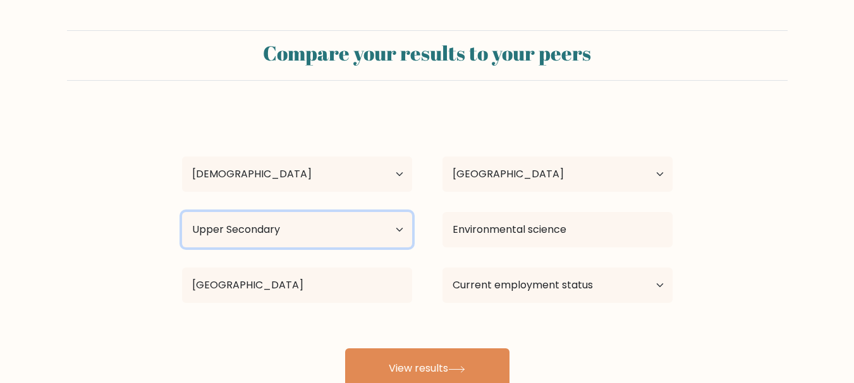
click at [334, 231] on select "Highest education level No schooling Primary Lower Secondary Upper Secondary Oc…" at bounding box center [297, 229] width 230 height 35
select select "bachelors_degree"
click at [182, 212] on select "Highest education level No schooling Primary Lower Secondary Upper Secondary Oc…" at bounding box center [297, 229] width 230 height 35
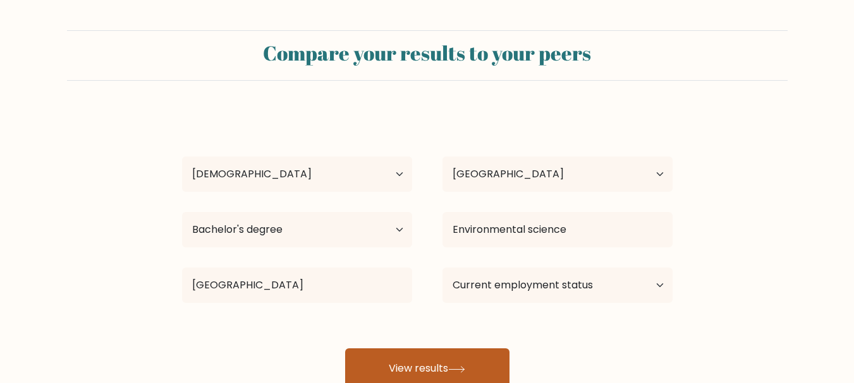
click at [413, 359] on button "View results" at bounding box center [427, 369] width 164 height 40
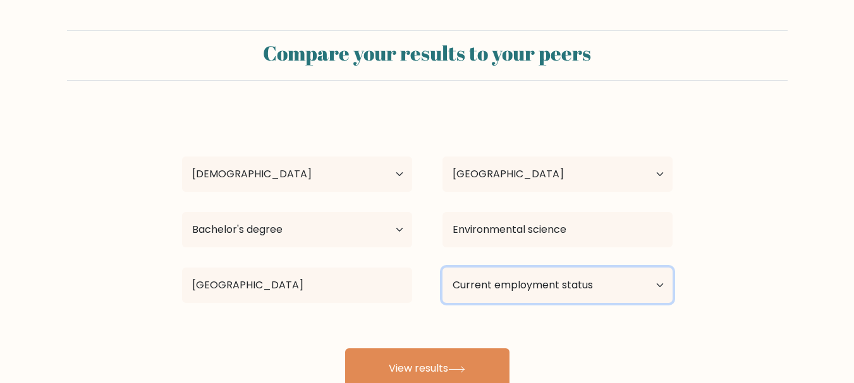
click at [515, 277] on select "Current employment status Employed Student Retired Other / prefer not to answer" at bounding box center [557, 285] width 230 height 35
select select "student"
click at [442, 268] on select "Current employment status Employed Student Retired Other / prefer not to answer" at bounding box center [557, 285] width 230 height 35
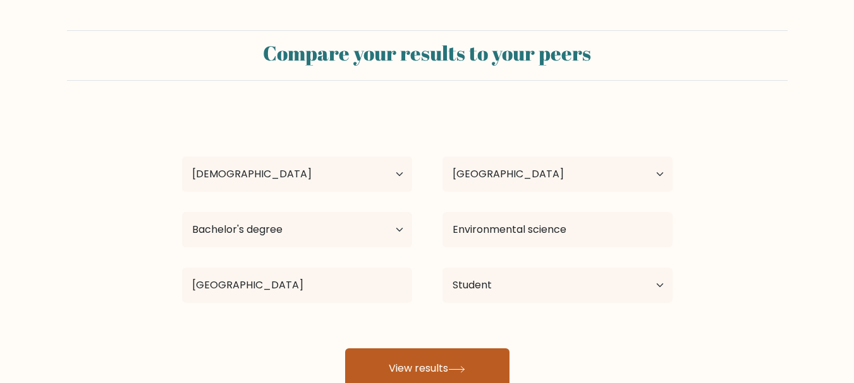
click at [414, 366] on button "View results" at bounding box center [427, 369] width 164 height 40
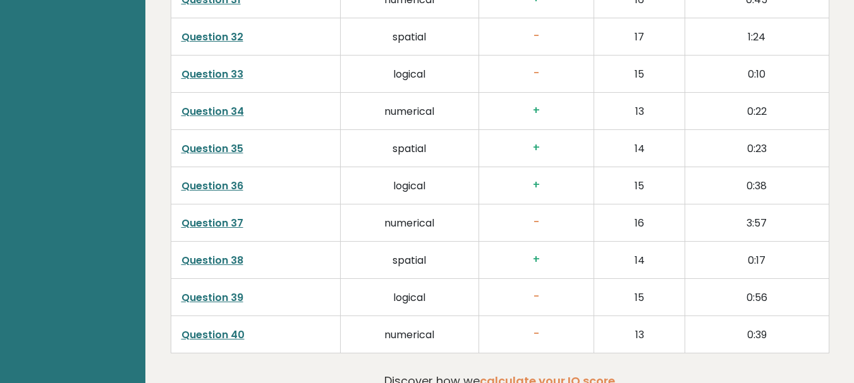
scroll to position [3259, 0]
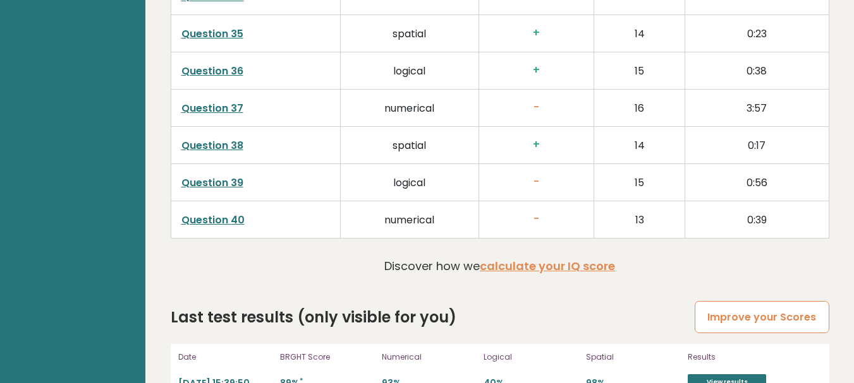
click at [790, 301] on link "Improve your Scores" at bounding box center [761, 317] width 134 height 32
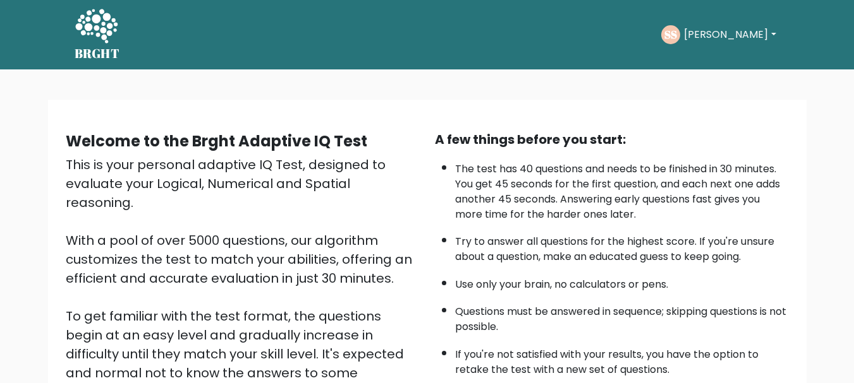
scroll to position [195, 0]
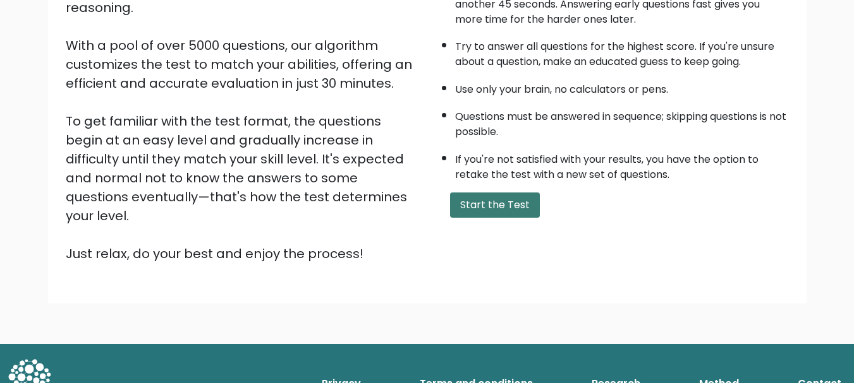
click at [498, 193] on button "Start the Test" at bounding box center [495, 205] width 90 height 25
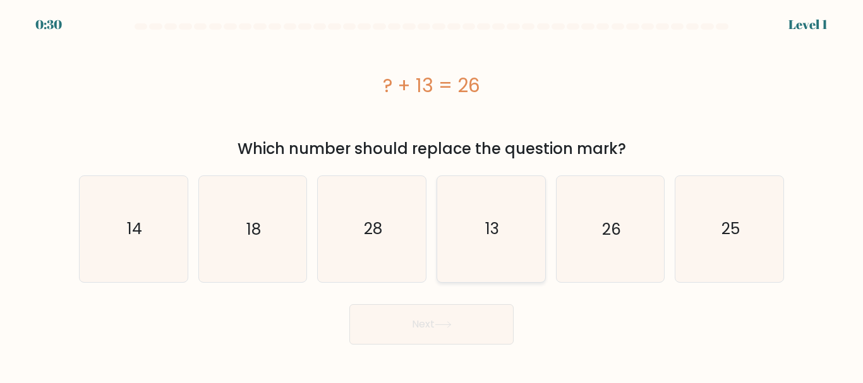
click at [481, 232] on icon "13" at bounding box center [491, 229] width 106 height 106
click at [432, 195] on input "d. 13" at bounding box center [432, 193] width 1 height 3
radio input "true"
click at [425, 322] on button "Next" at bounding box center [431, 325] width 164 height 40
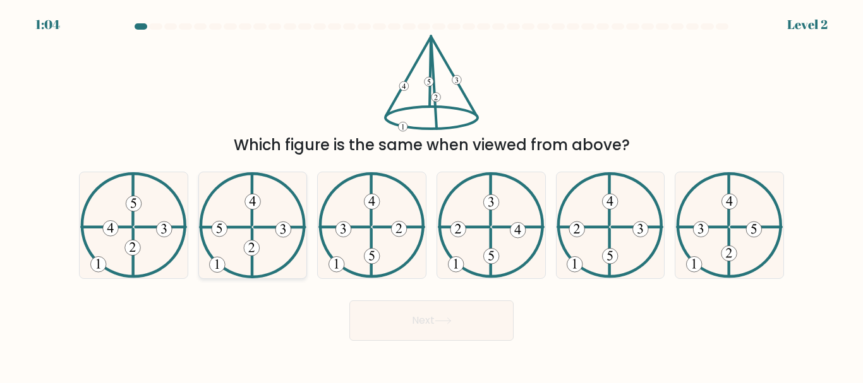
click at [296, 203] on icon at bounding box center [252, 225] width 107 height 106
click at [432, 195] on input "b." at bounding box center [432, 193] width 1 height 3
radio input "true"
click at [152, 219] on icon at bounding box center [133, 225] width 107 height 106
click at [432, 195] on input "a." at bounding box center [432, 193] width 1 height 3
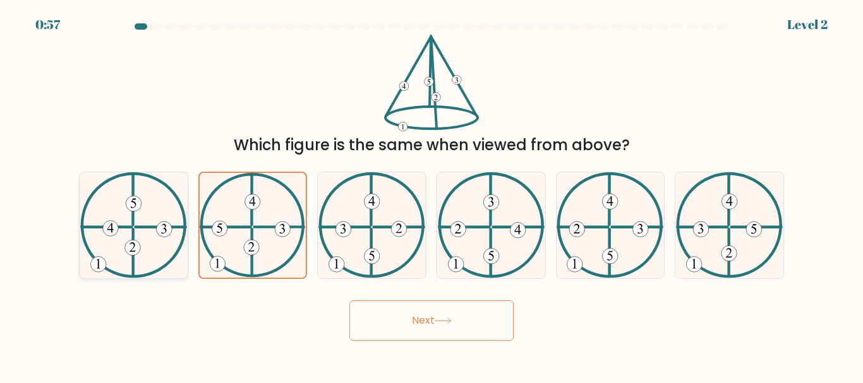
radio input "true"
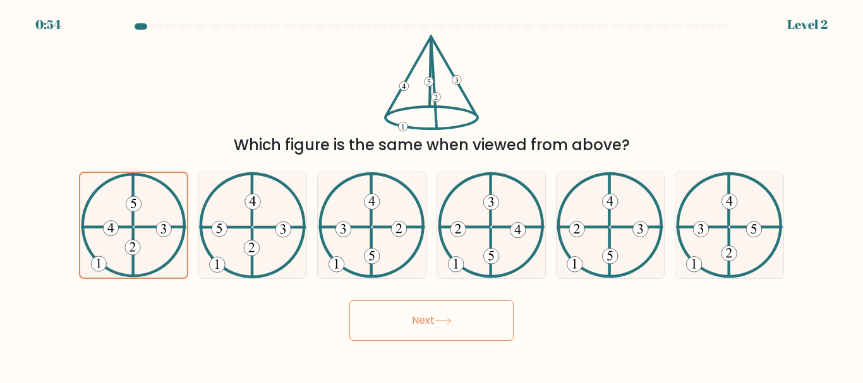
click at [438, 320] on icon at bounding box center [443, 321] width 17 height 7
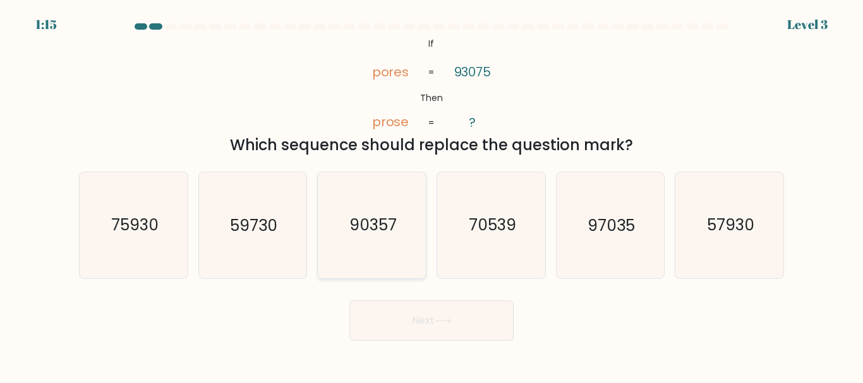
click at [371, 249] on icon "90357" at bounding box center [372, 225] width 106 height 106
click at [432, 195] on input "c. 90357" at bounding box center [432, 193] width 1 height 3
radio input "true"
click at [415, 329] on button "Next" at bounding box center [431, 321] width 164 height 40
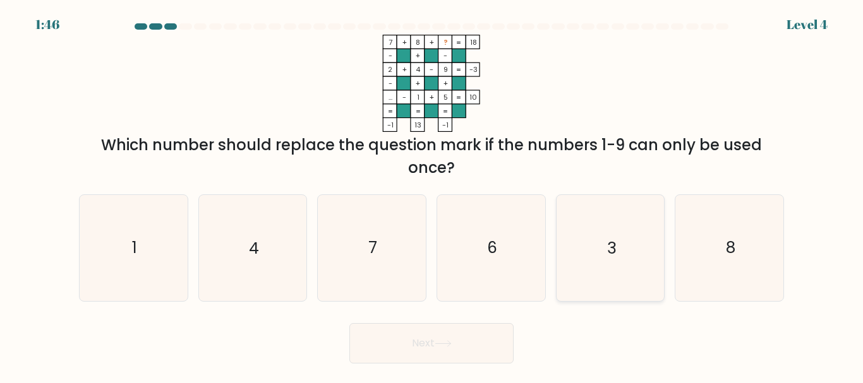
click at [585, 264] on icon "3" at bounding box center [610, 248] width 106 height 106
click at [432, 195] on input "e. 3" at bounding box center [432, 193] width 1 height 3
radio input "true"
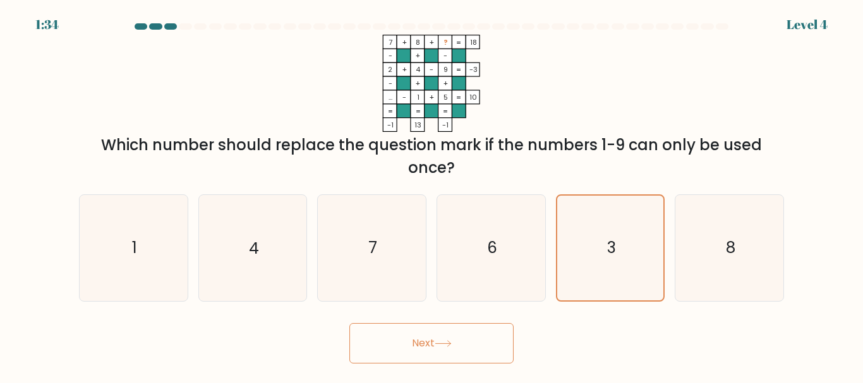
click at [432, 368] on body "1:34 Level 4" at bounding box center [431, 191] width 863 height 383
click at [434, 353] on button "Next" at bounding box center [431, 343] width 164 height 40
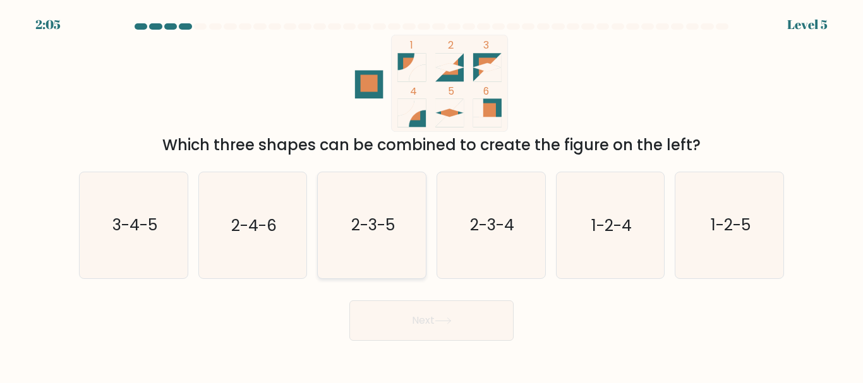
click at [395, 248] on icon "2-3-5" at bounding box center [372, 225] width 106 height 106
click at [432, 195] on input "c. 2-3-5" at bounding box center [432, 193] width 1 height 3
radio input "true"
click at [440, 327] on button "Next" at bounding box center [431, 321] width 164 height 40
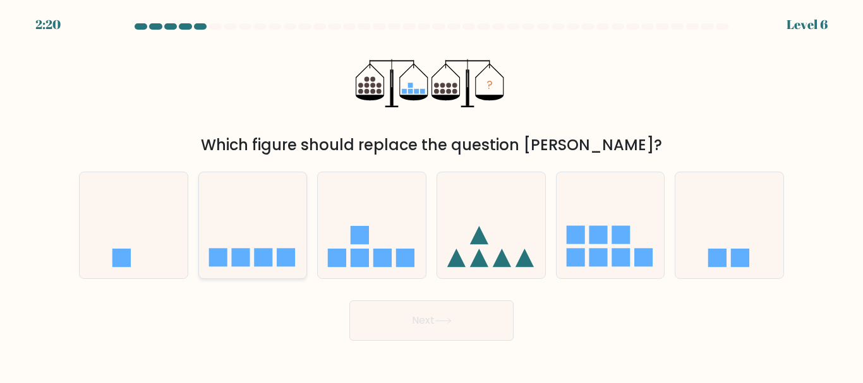
click at [242, 180] on div at bounding box center [252, 225] width 109 height 107
click at [432, 192] on input "b." at bounding box center [432, 193] width 1 height 3
radio input "true"
click at [426, 306] on button "Next" at bounding box center [431, 321] width 164 height 40
click at [430, 319] on button "Next" at bounding box center [431, 321] width 164 height 40
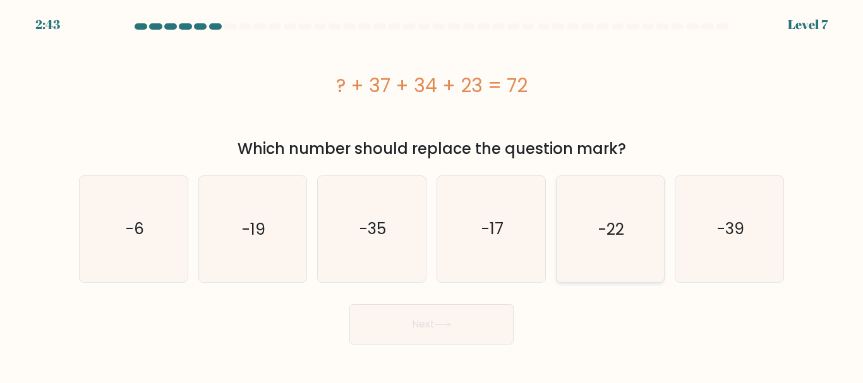
click at [574, 227] on icon "-22" at bounding box center [610, 229] width 106 height 106
click at [432, 195] on input "e. -22" at bounding box center [432, 193] width 1 height 3
radio input "true"
click at [404, 335] on button "Next" at bounding box center [431, 325] width 164 height 40
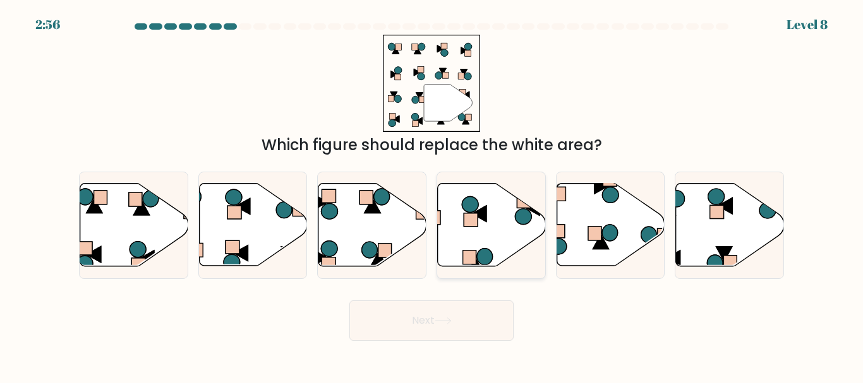
click at [461, 214] on icon at bounding box center [492, 225] width 108 height 83
click at [432, 195] on input "d." at bounding box center [432, 193] width 1 height 3
radio input "true"
click at [445, 308] on button "Next" at bounding box center [431, 321] width 164 height 40
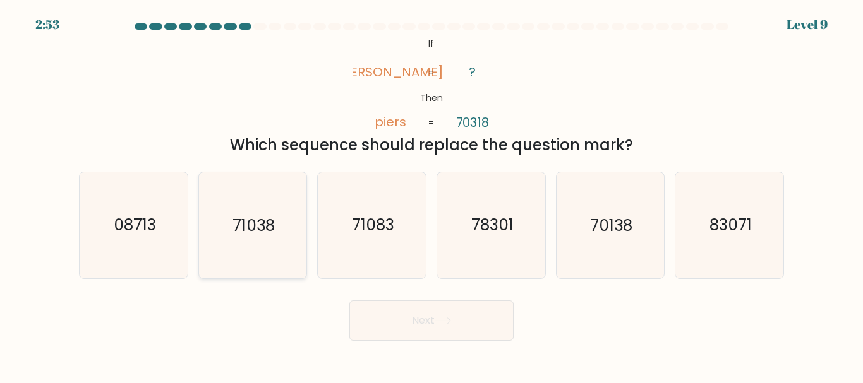
click at [257, 240] on icon "71038" at bounding box center [253, 225] width 106 height 106
click at [432, 195] on input "b. 71038" at bounding box center [432, 193] width 1 height 3
radio input "true"
click at [445, 326] on button "Next" at bounding box center [431, 321] width 164 height 40
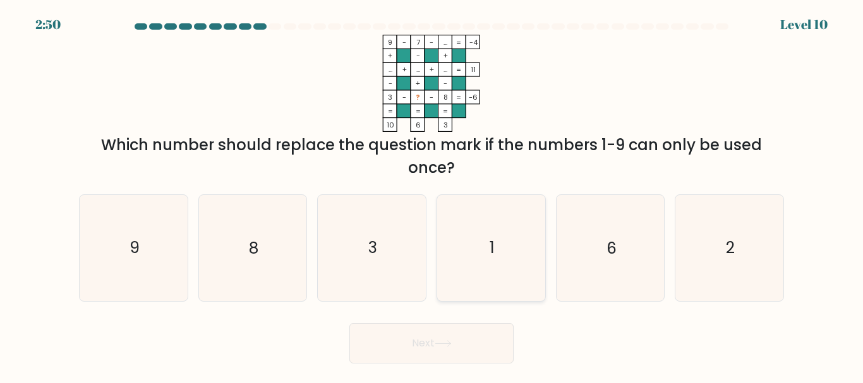
click at [474, 270] on icon "1" at bounding box center [491, 248] width 106 height 106
click at [432, 195] on input "d. 1" at bounding box center [432, 193] width 1 height 3
radio input "true"
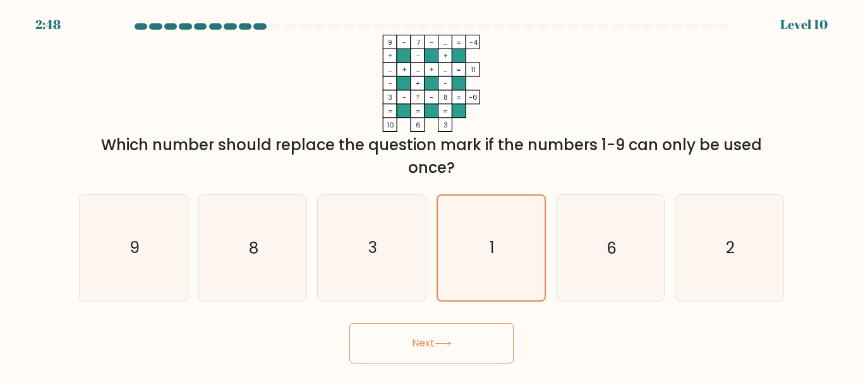
click at [469, 352] on button "Next" at bounding box center [431, 343] width 164 height 40
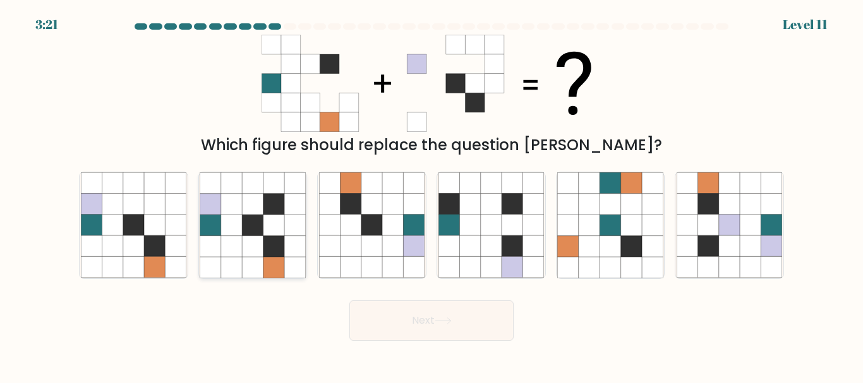
click at [262, 200] on icon at bounding box center [252, 204] width 21 height 21
click at [432, 195] on input "b." at bounding box center [432, 193] width 1 height 3
radio input "true"
click at [426, 306] on button "Next" at bounding box center [431, 321] width 164 height 40
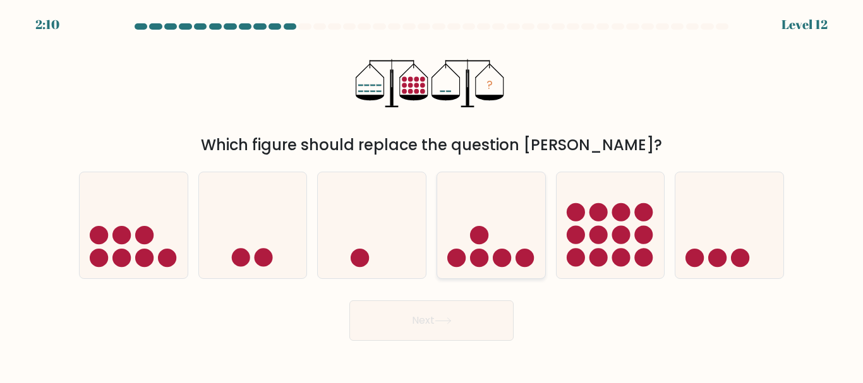
click at [459, 183] on icon at bounding box center [491, 225] width 108 height 89
click at [432, 192] on input "d." at bounding box center [432, 193] width 1 height 3
radio input "true"
click at [432, 301] on button "Next" at bounding box center [431, 321] width 164 height 40
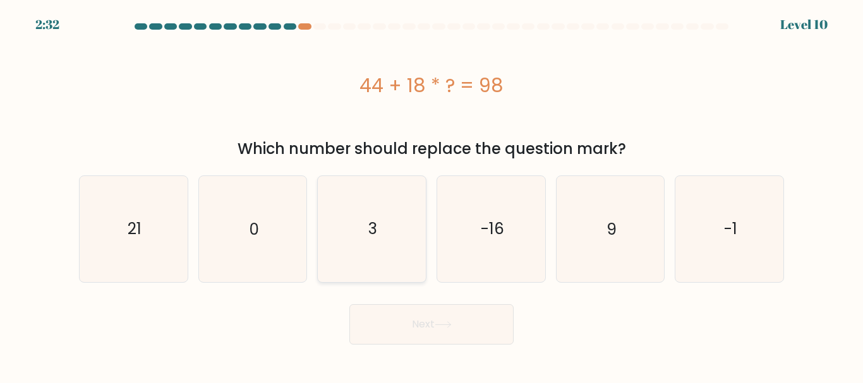
click at [373, 223] on text "3" at bounding box center [372, 229] width 9 height 22
click at [432, 195] on input "c. 3" at bounding box center [432, 193] width 1 height 3
radio input "true"
click at [415, 325] on button "Next" at bounding box center [431, 325] width 164 height 40
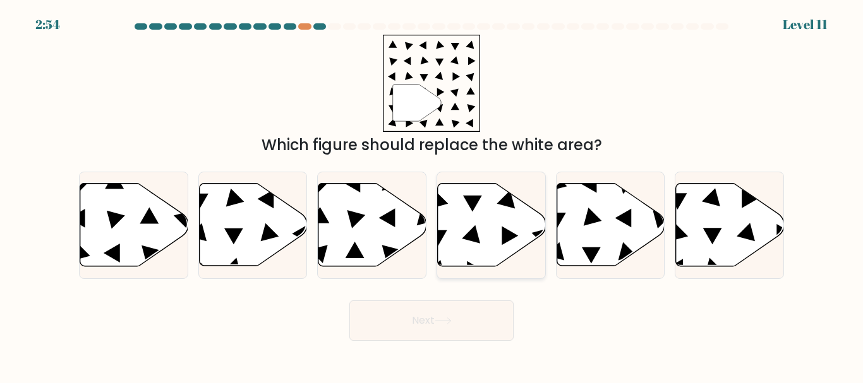
click at [452, 247] on icon at bounding box center [492, 225] width 108 height 83
click at [432, 195] on input "d." at bounding box center [432, 193] width 1 height 3
radio input "true"
click at [459, 311] on button "Next" at bounding box center [431, 321] width 164 height 40
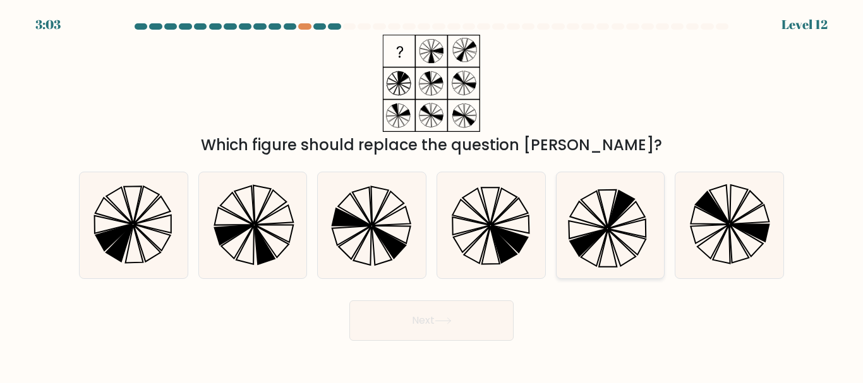
click at [631, 242] on icon at bounding box center [610, 225] width 106 height 106
click at [432, 195] on input "e." at bounding box center [432, 193] width 1 height 3
radio input "true"
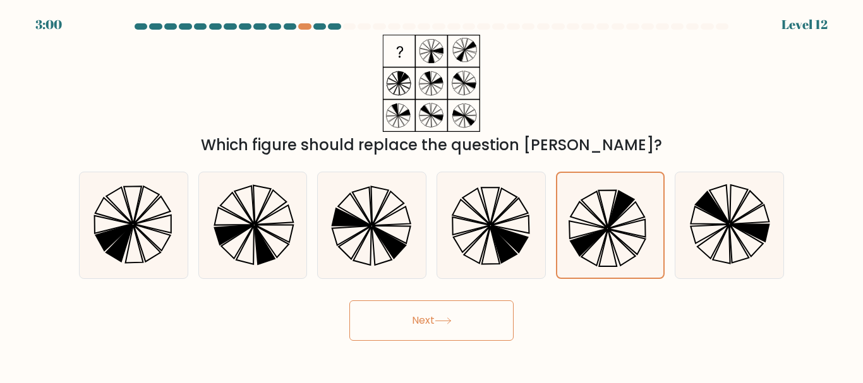
click at [403, 312] on button "Next" at bounding box center [431, 321] width 164 height 40
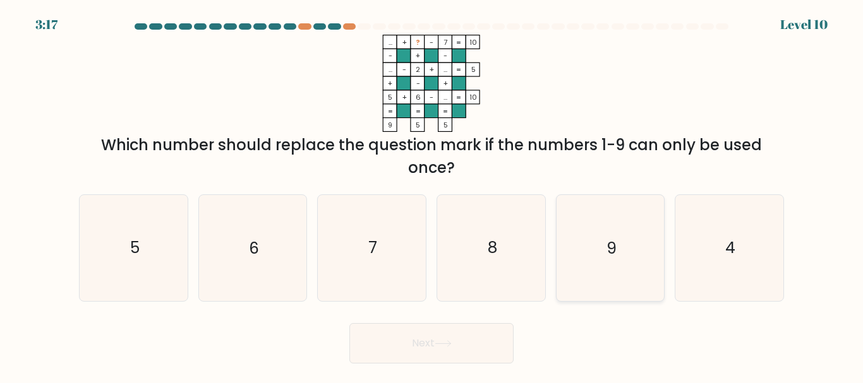
click at [585, 267] on icon "9" at bounding box center [610, 248] width 106 height 106
click at [432, 195] on input "e. 9" at bounding box center [432, 193] width 1 height 3
radio input "true"
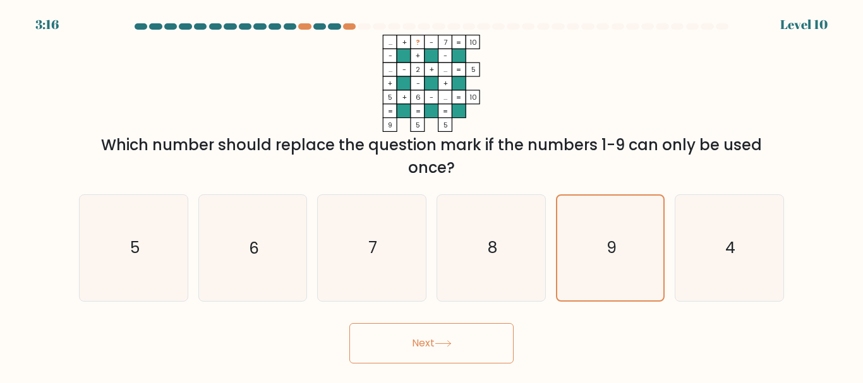
click at [423, 327] on button "Next" at bounding box center [431, 343] width 164 height 40
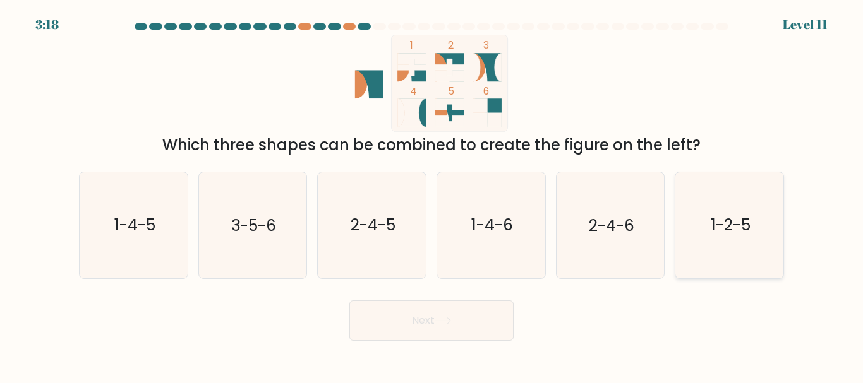
click at [734, 239] on icon "1-2-5" at bounding box center [730, 225] width 106 height 106
click at [432, 195] on input "f. 1-2-5" at bounding box center [432, 193] width 1 height 3
radio input "true"
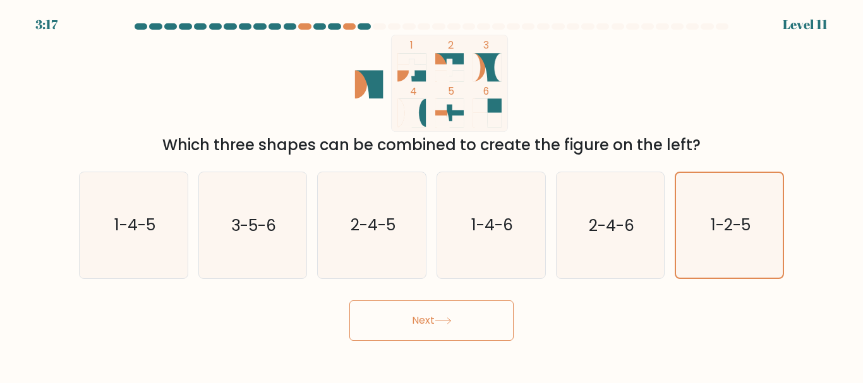
click at [384, 313] on button "Next" at bounding box center [431, 321] width 164 height 40
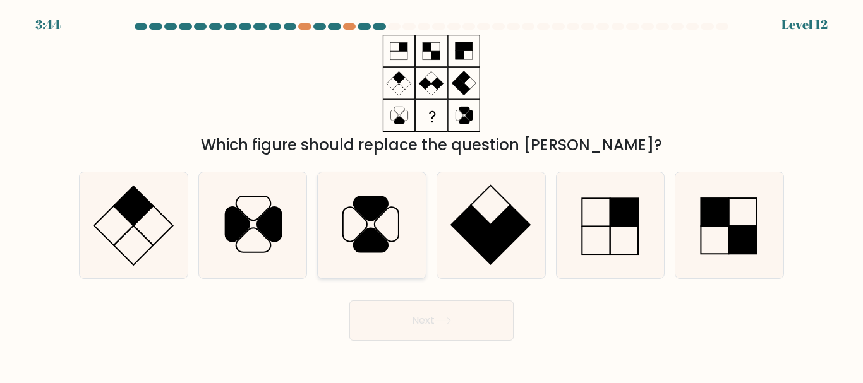
click at [357, 234] on icon at bounding box center [372, 225] width 106 height 106
click at [432, 195] on input "c." at bounding box center [432, 193] width 1 height 3
radio input "true"
click at [278, 201] on icon at bounding box center [253, 225] width 106 height 106
click at [432, 195] on input "b." at bounding box center [432, 193] width 1 height 3
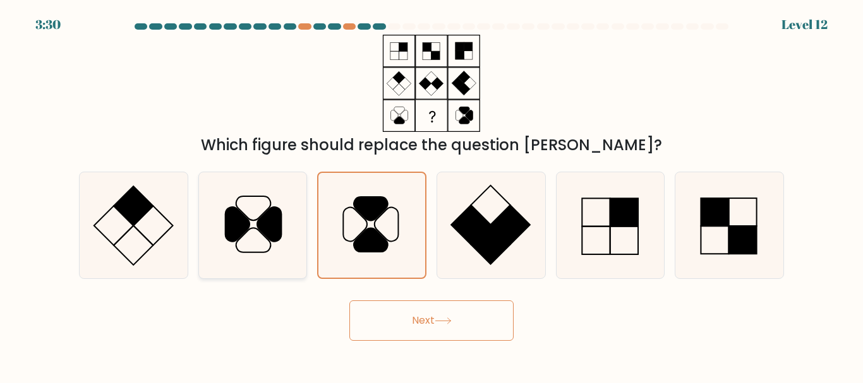
radio input "true"
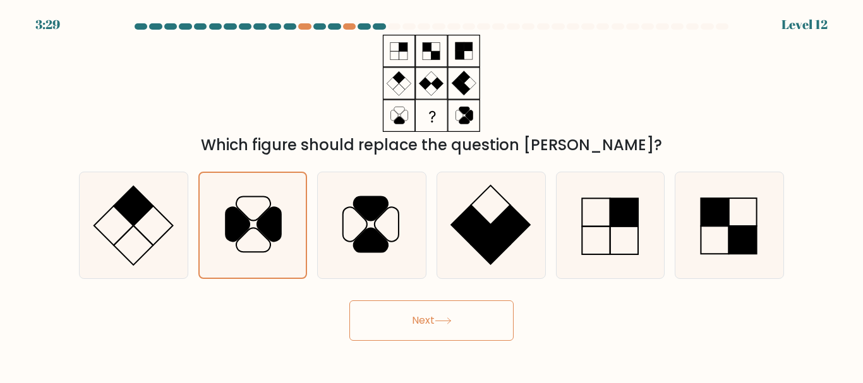
click at [471, 327] on button "Next" at bounding box center [431, 321] width 164 height 40
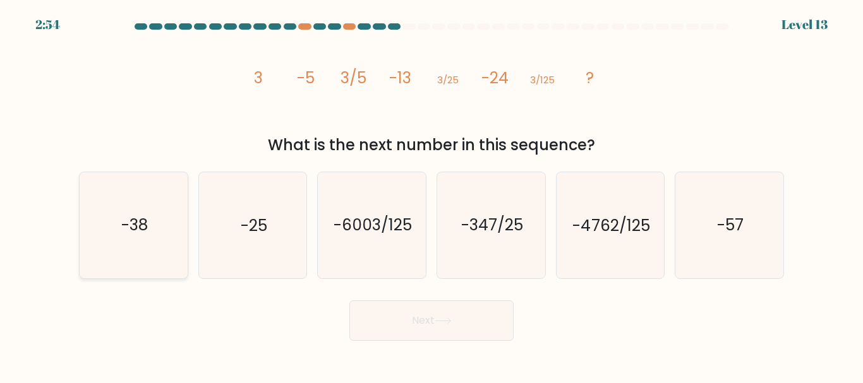
click at [152, 214] on icon "-38" at bounding box center [134, 225] width 106 height 106
click at [432, 195] on input "a. -38" at bounding box center [432, 193] width 1 height 3
radio input "true"
click at [427, 323] on button "Next" at bounding box center [431, 321] width 164 height 40
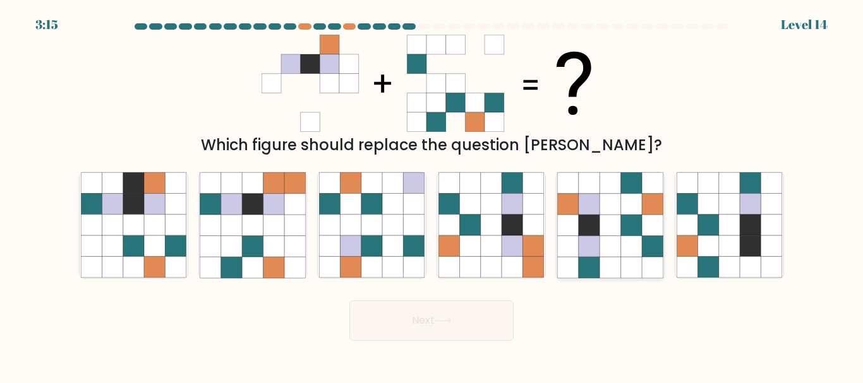
click at [620, 227] on icon at bounding box center [610, 225] width 21 height 21
click at [432, 195] on input "e." at bounding box center [432, 193] width 1 height 3
radio input "true"
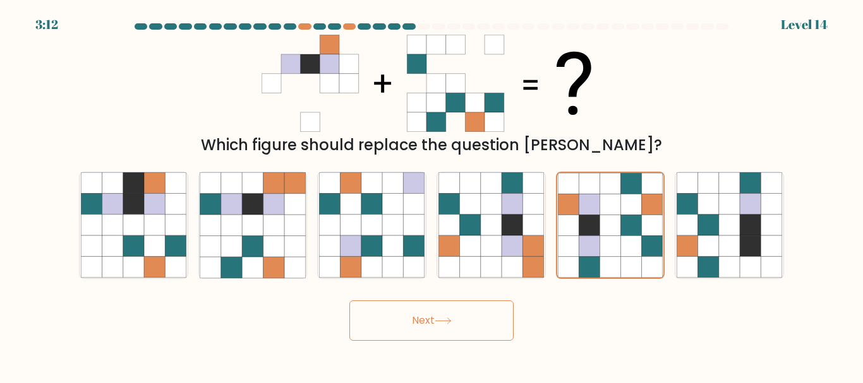
click at [456, 320] on button "Next" at bounding box center [431, 321] width 164 height 40
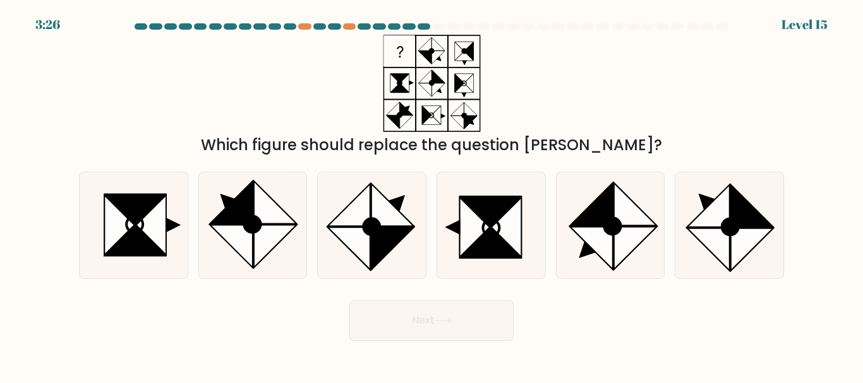
click at [453, 104] on icon at bounding box center [432, 83] width 159 height 97
click at [486, 174] on icon at bounding box center [491, 225] width 106 height 106
click at [432, 192] on input "d." at bounding box center [432, 193] width 1 height 3
radio input "true"
click at [425, 317] on button "Next" at bounding box center [431, 321] width 164 height 40
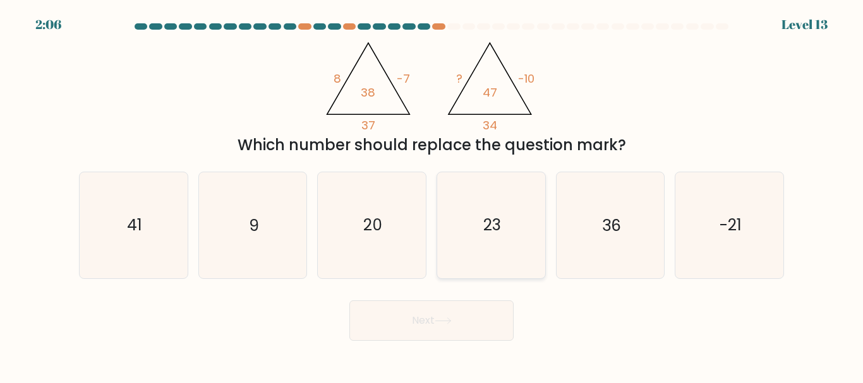
click at [495, 226] on text "23" at bounding box center [492, 226] width 18 height 22
click at [432, 195] on input "d. 23" at bounding box center [432, 193] width 1 height 3
radio input "true"
click at [437, 330] on button "Next" at bounding box center [431, 321] width 164 height 40
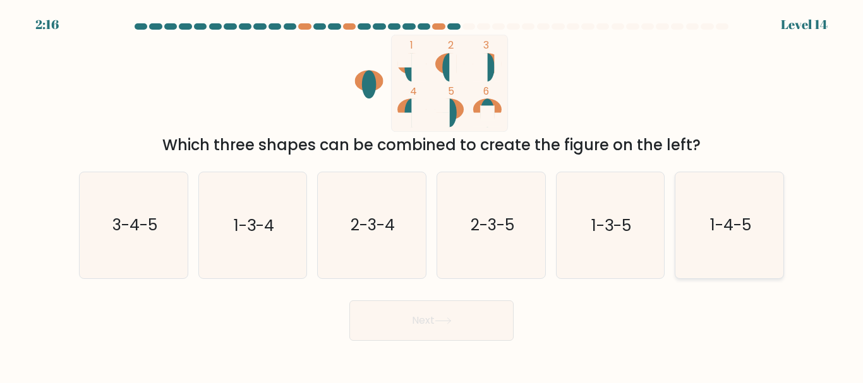
click at [756, 227] on icon "1-4-5" at bounding box center [730, 225] width 106 height 106
click at [432, 195] on input "f. 1-4-5" at bounding box center [432, 193] width 1 height 3
radio input "true"
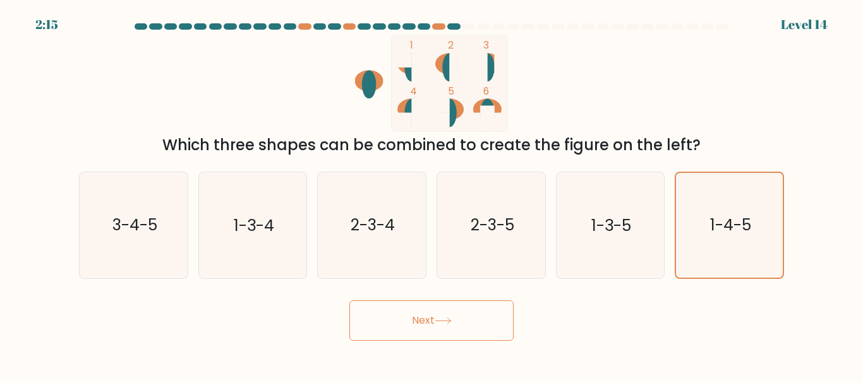
click at [390, 328] on button "Next" at bounding box center [431, 321] width 164 height 40
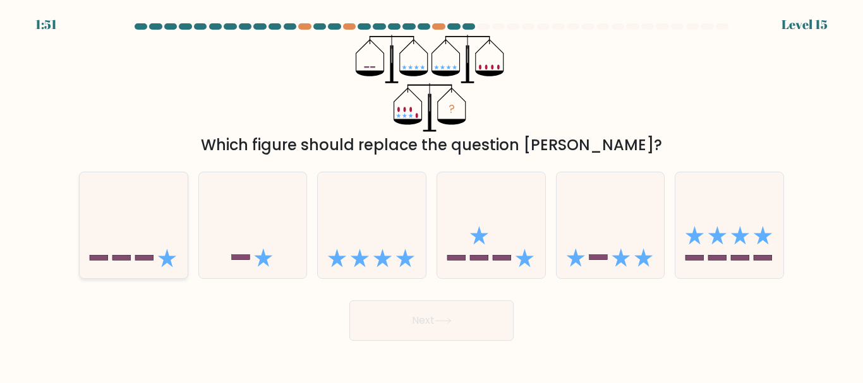
click at [126, 242] on icon at bounding box center [134, 225] width 108 height 89
click at [432, 195] on input "a." at bounding box center [432, 193] width 1 height 3
radio input "true"
click at [399, 308] on button "Next" at bounding box center [431, 321] width 164 height 40
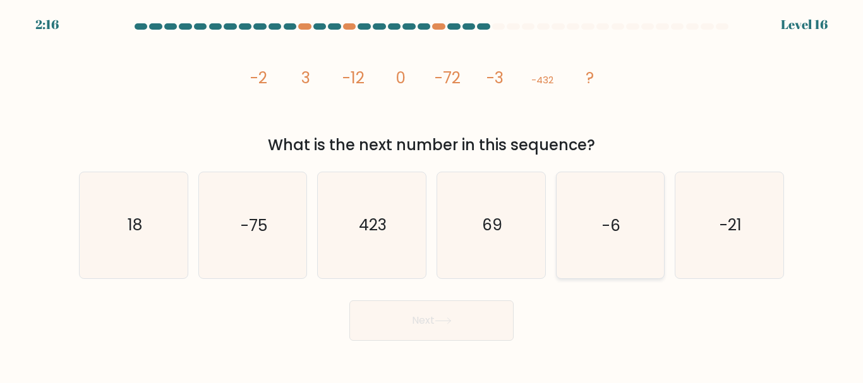
click at [620, 252] on icon "-6" at bounding box center [610, 225] width 106 height 106
click at [432, 195] on input "e. -6" at bounding box center [432, 193] width 1 height 3
radio input "true"
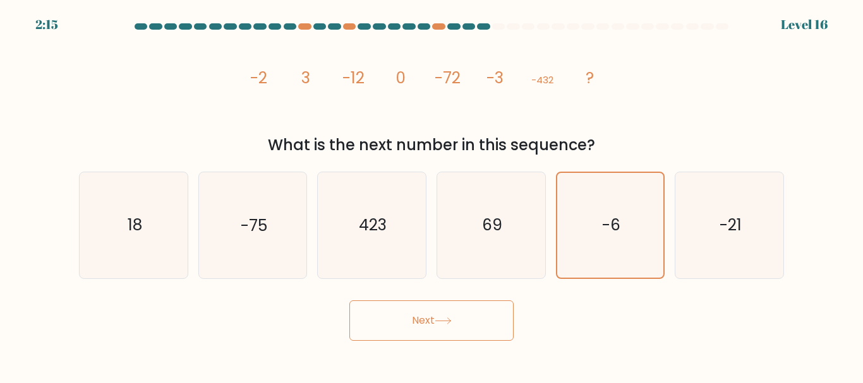
click at [434, 338] on button "Next" at bounding box center [431, 321] width 164 height 40
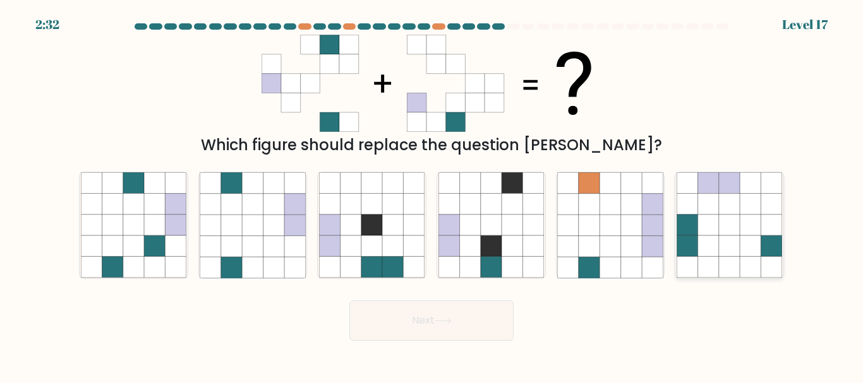
click at [717, 215] on icon at bounding box center [708, 225] width 21 height 21
click at [432, 195] on input "f." at bounding box center [432, 193] width 1 height 3
radio input "true"
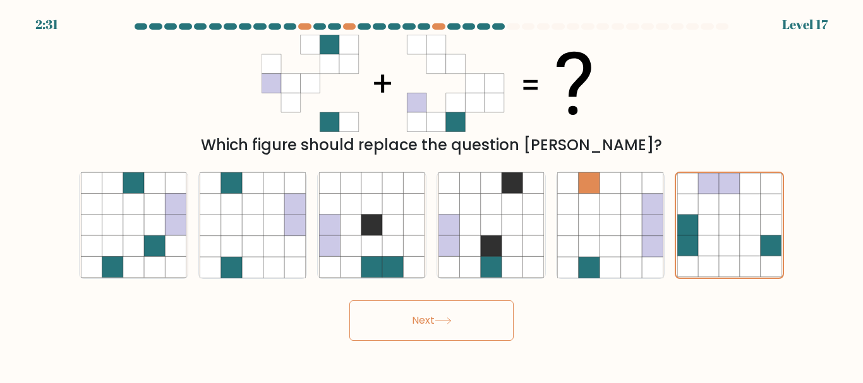
click at [459, 317] on button "Next" at bounding box center [431, 321] width 164 height 40
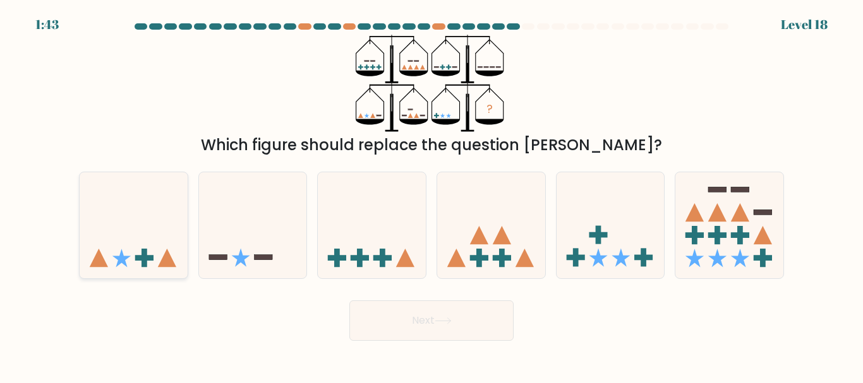
click at [168, 212] on icon at bounding box center [134, 225] width 108 height 89
click at [432, 195] on input "a." at bounding box center [432, 193] width 1 height 3
radio input "true"
click at [390, 332] on button "Next" at bounding box center [431, 321] width 164 height 40
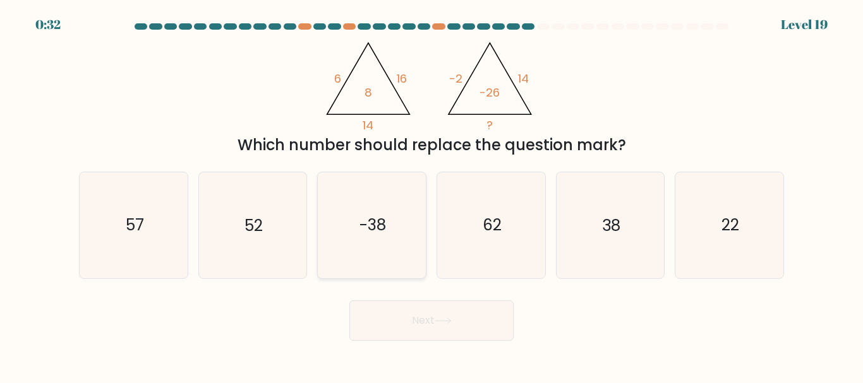
click at [393, 274] on icon "-38" at bounding box center [372, 225] width 106 height 106
click at [432, 195] on input "c. -38" at bounding box center [432, 193] width 1 height 3
radio input "true"
click at [466, 341] on body "0:31 Level 19" at bounding box center [431, 191] width 863 height 383
click at [462, 321] on button "Next" at bounding box center [431, 321] width 164 height 40
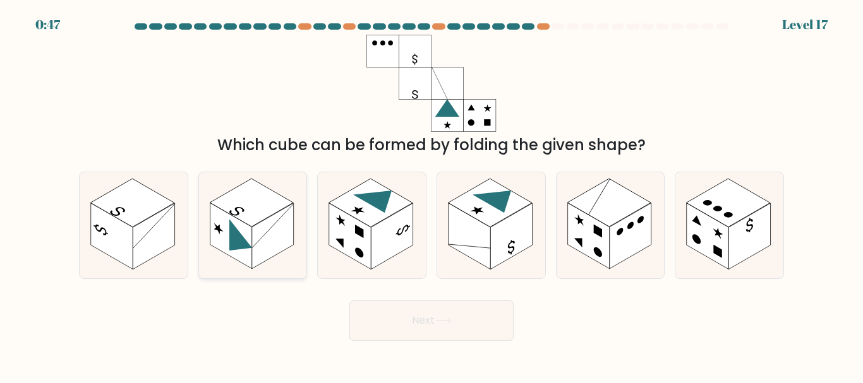
click at [259, 221] on rect at bounding box center [251, 203] width 83 height 48
click at [432, 195] on input "b." at bounding box center [432, 193] width 1 height 3
radio input "true"
click at [485, 334] on button "Next" at bounding box center [431, 321] width 164 height 40
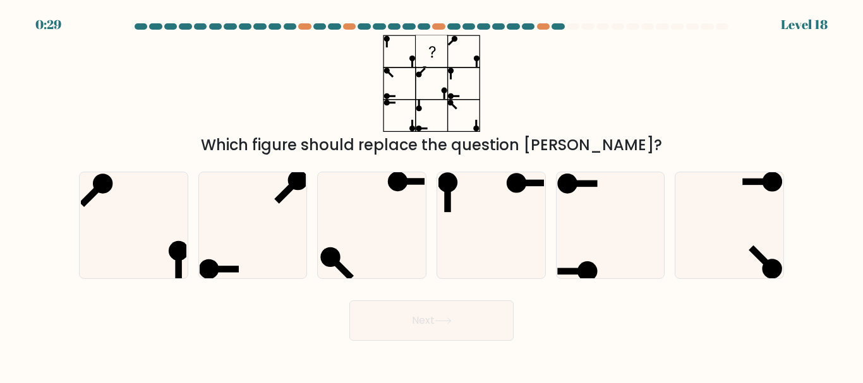
click at [289, 168] on div "a. b. c." at bounding box center [431, 220] width 715 height 117
click at [270, 212] on icon at bounding box center [253, 225] width 106 height 106
click at [432, 195] on input "b." at bounding box center [432, 193] width 1 height 3
radio input "true"
click at [411, 320] on button "Next" at bounding box center [431, 321] width 164 height 40
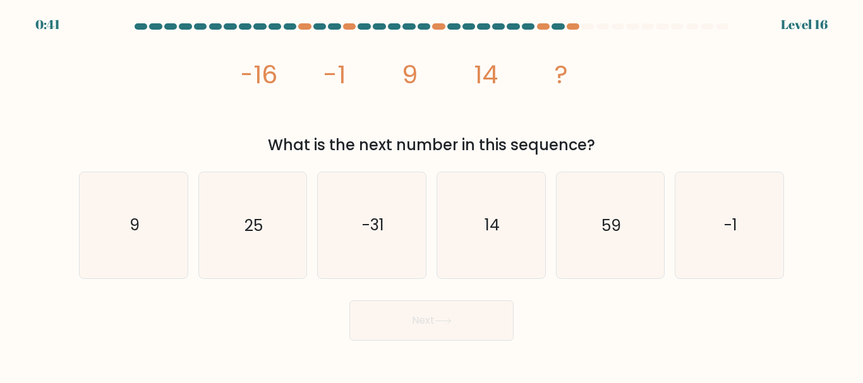
click at [349, 301] on button "Next" at bounding box center [431, 321] width 164 height 40
click at [411, 323] on button "Next" at bounding box center [431, 321] width 164 height 40
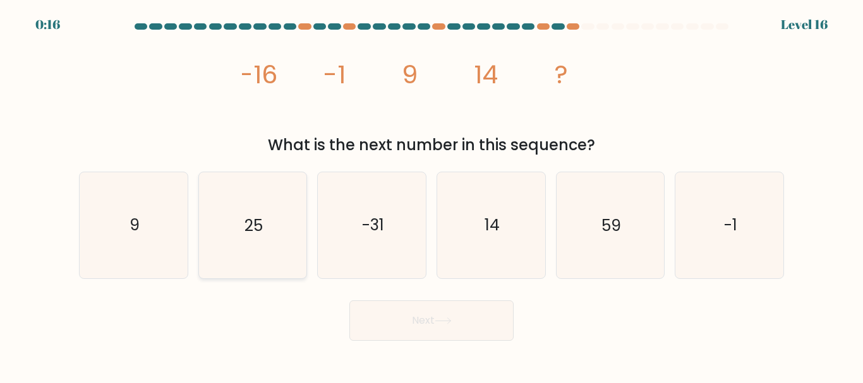
click at [250, 221] on text "25" at bounding box center [254, 226] width 18 height 22
click at [432, 195] on input "b. 25" at bounding box center [432, 193] width 1 height 3
radio input "true"
click at [461, 324] on button "Next" at bounding box center [431, 321] width 164 height 40
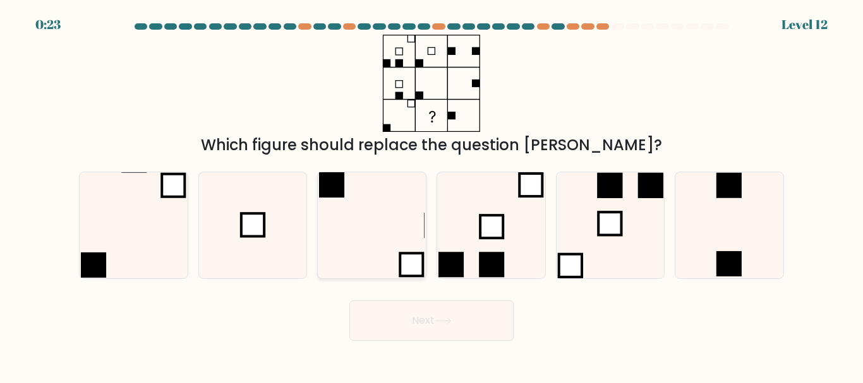
click at [394, 233] on icon at bounding box center [372, 225] width 106 height 106
click at [432, 195] on input "c." at bounding box center [432, 193] width 1 height 3
radio input "true"
click at [450, 332] on button "Next" at bounding box center [431, 321] width 164 height 40
